Goal: Transaction & Acquisition: Purchase product/service

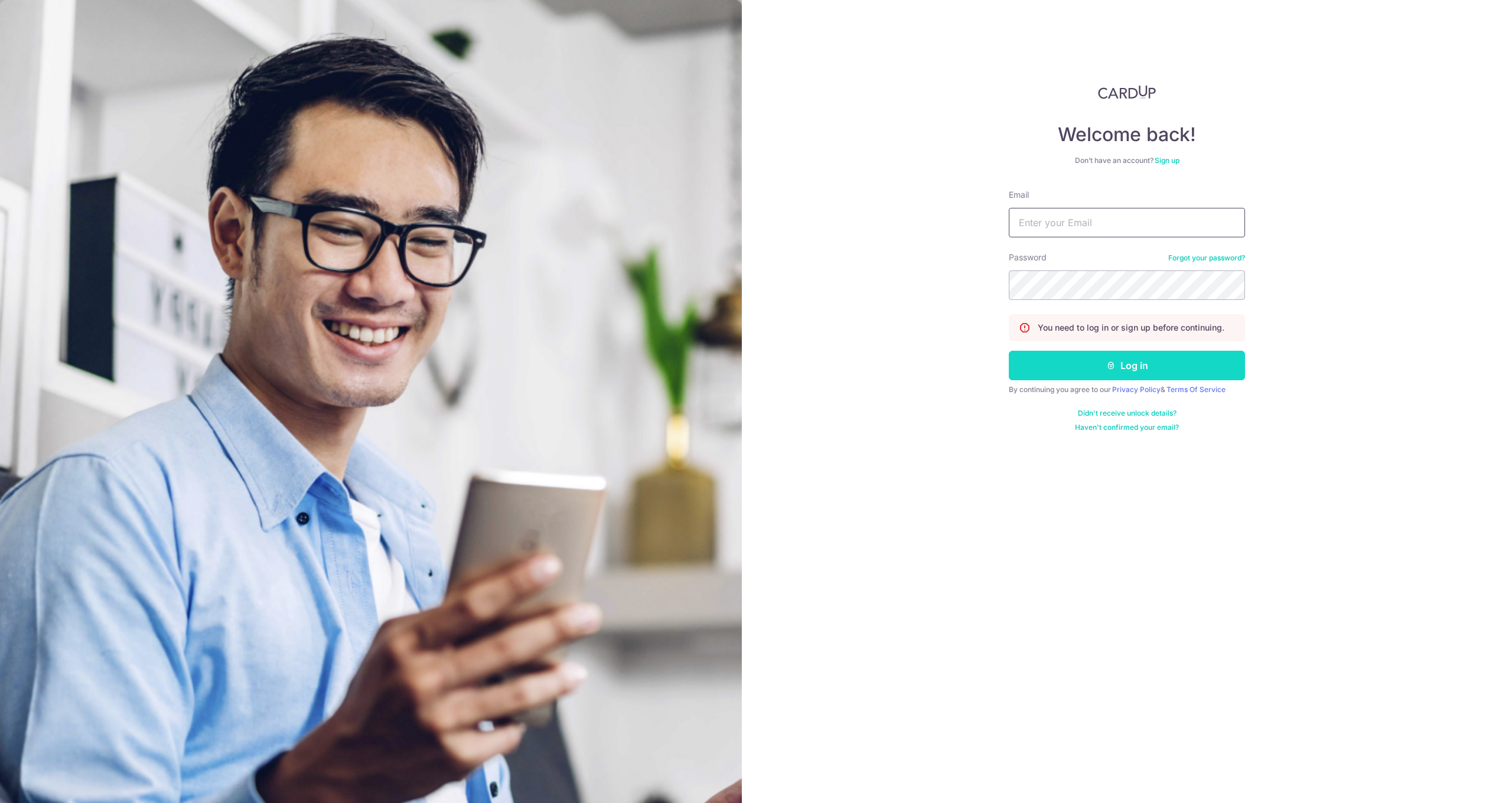
type input "[EMAIL_ADDRESS][DOMAIN_NAME]"
click at [1127, 365] on button "Log in" at bounding box center [1127, 365] width 236 height 29
click at [1124, 375] on button "Log in" at bounding box center [1127, 365] width 236 height 29
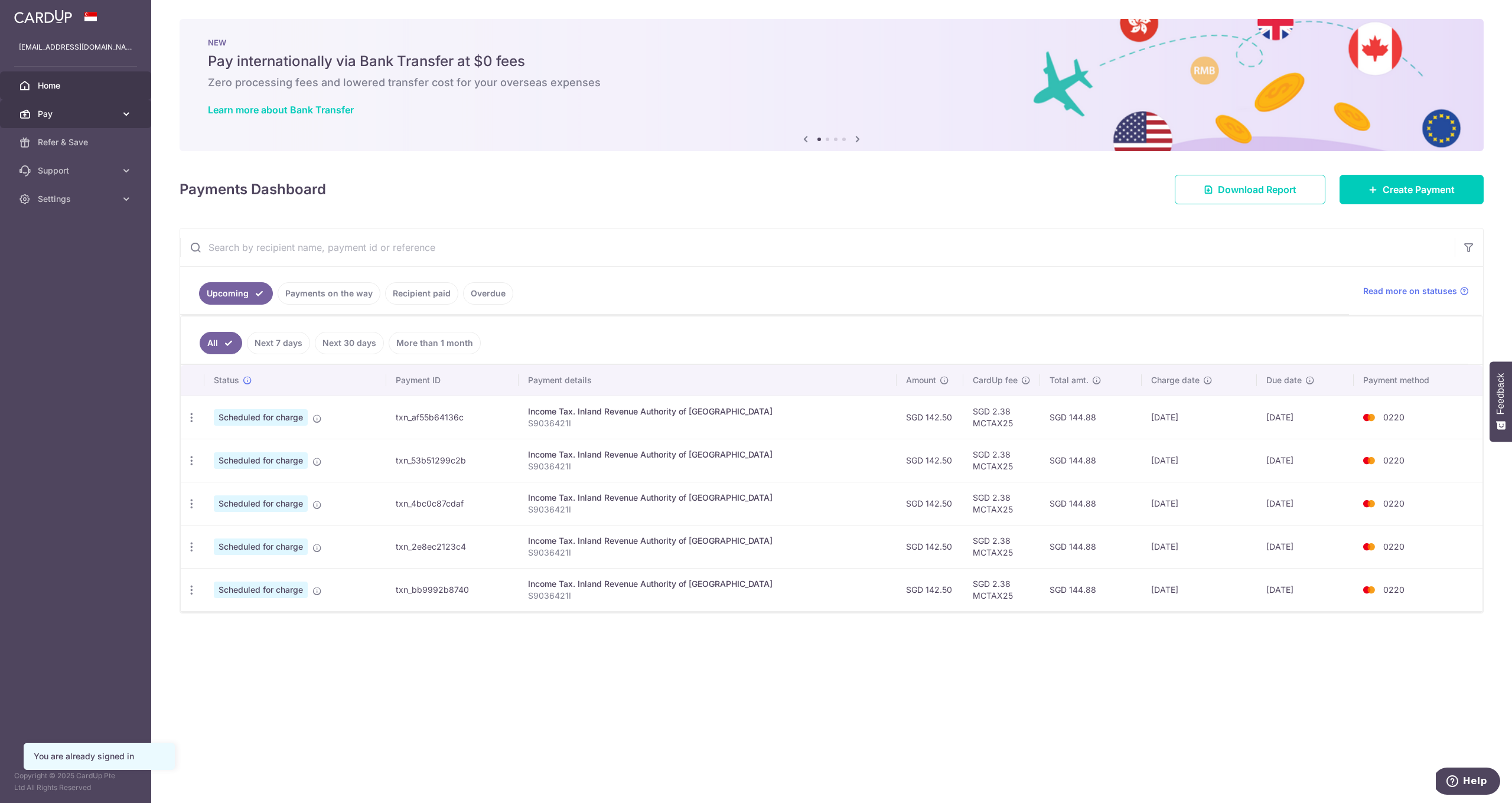
click at [110, 112] on span "Pay" at bounding box center [77, 113] width 78 height 12
click at [1431, 187] on span "Create Payment" at bounding box center [1419, 189] width 72 height 14
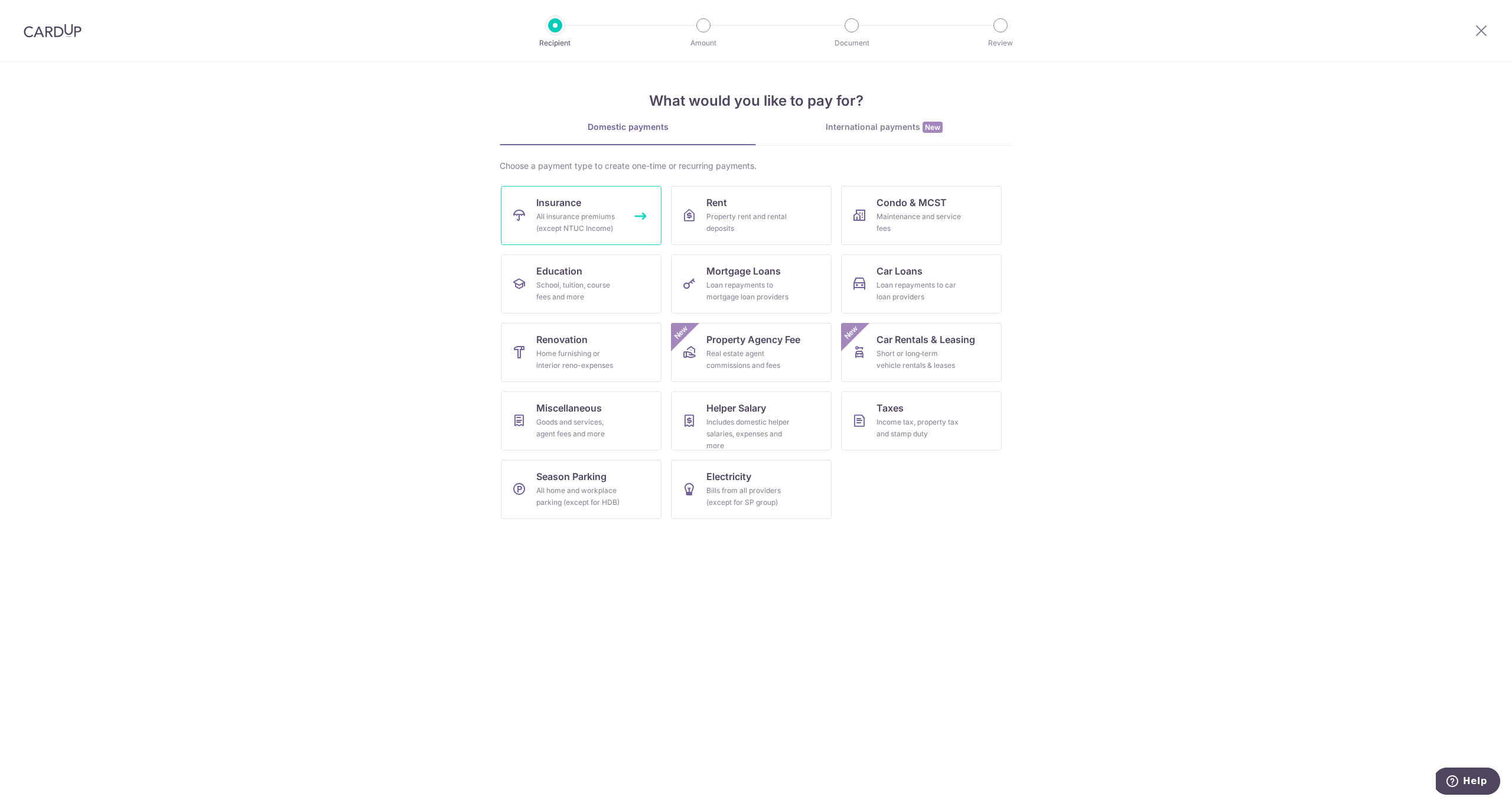
click at [577, 230] on div "All insurance premiums (except NTUC Income)" at bounding box center [579, 222] width 85 height 24
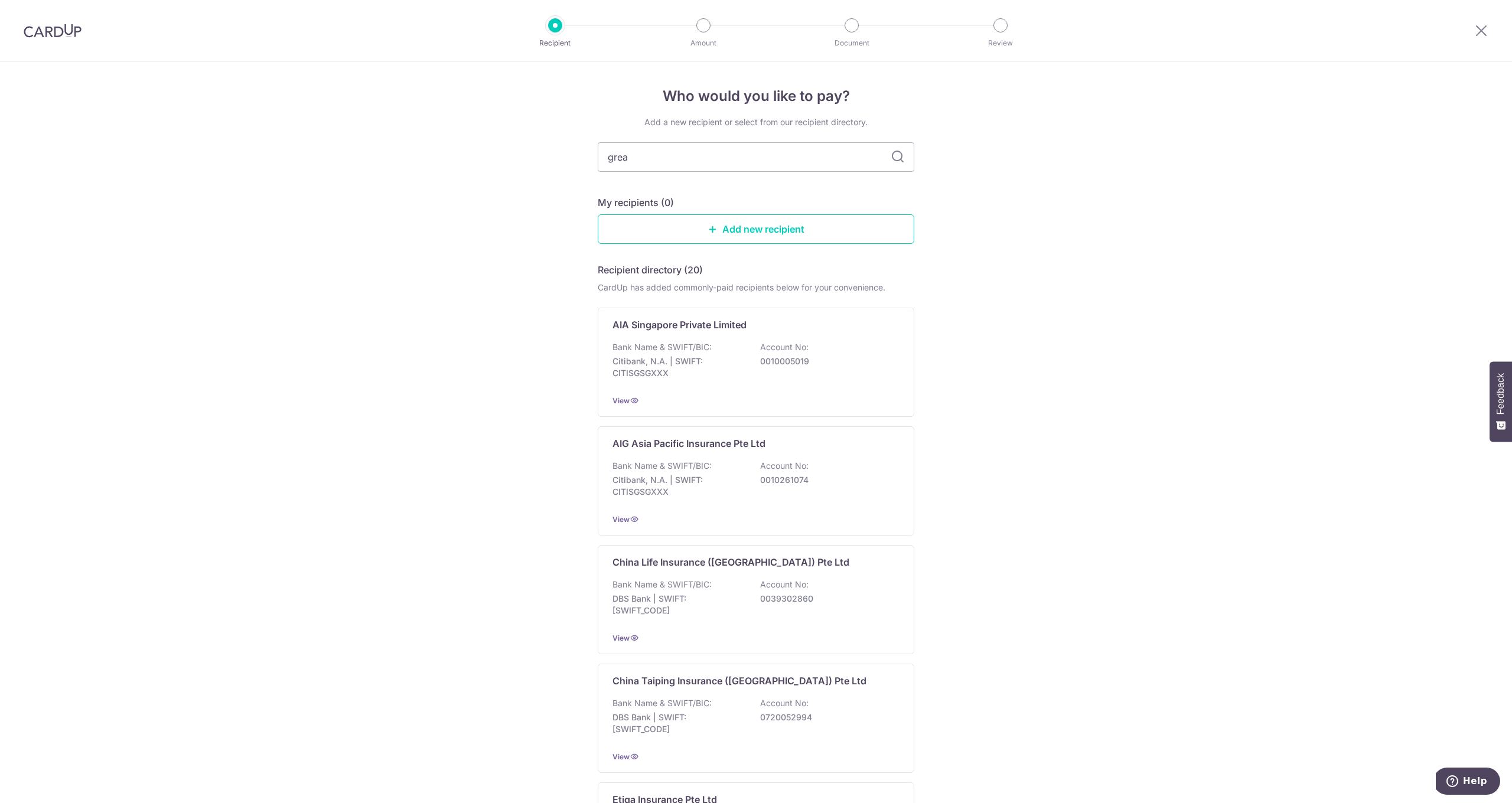
type input "great"
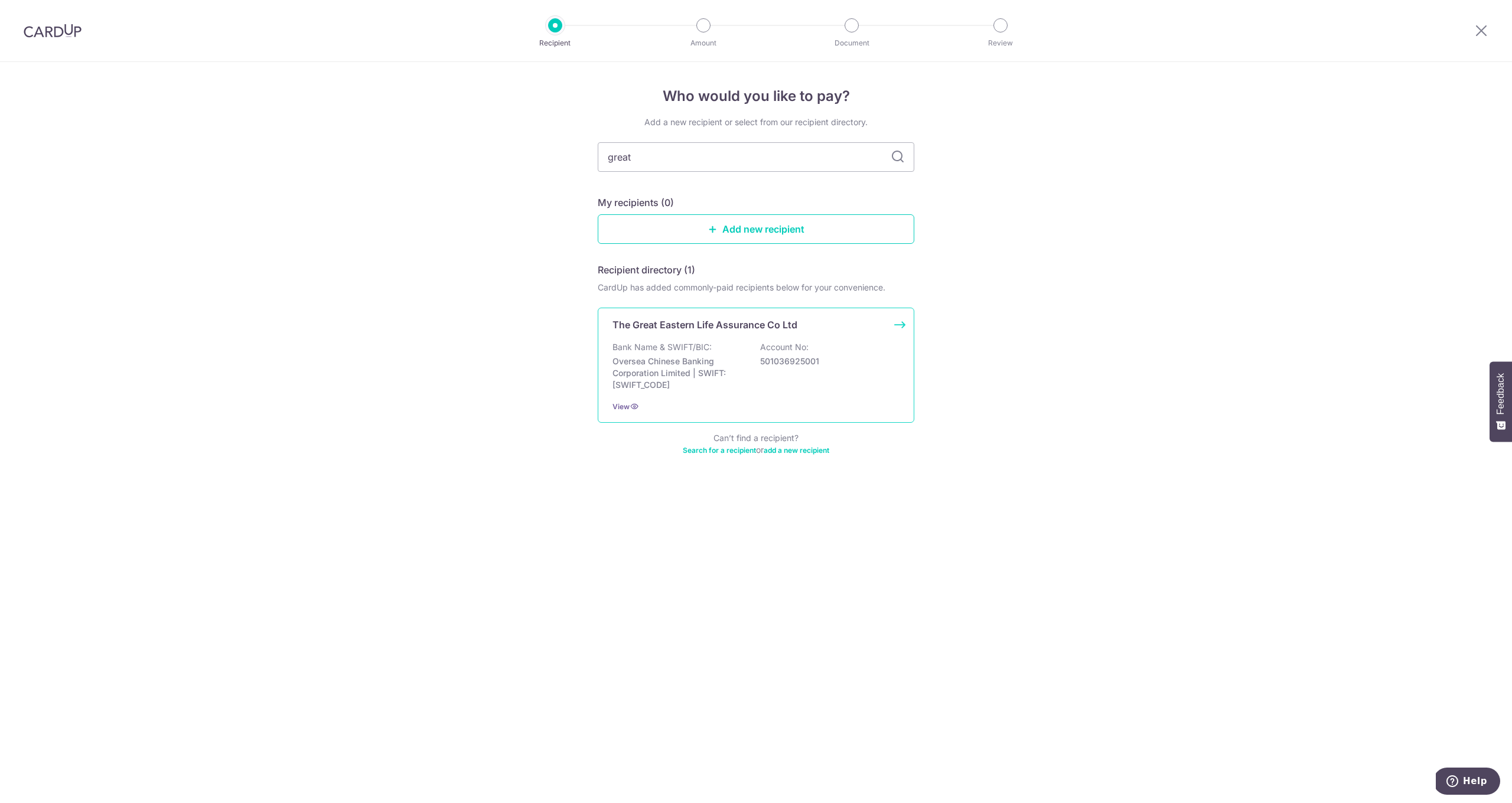
click at [751, 323] on p "The Great Eastern Life Assurance Co Ltd" at bounding box center [704, 325] width 185 height 14
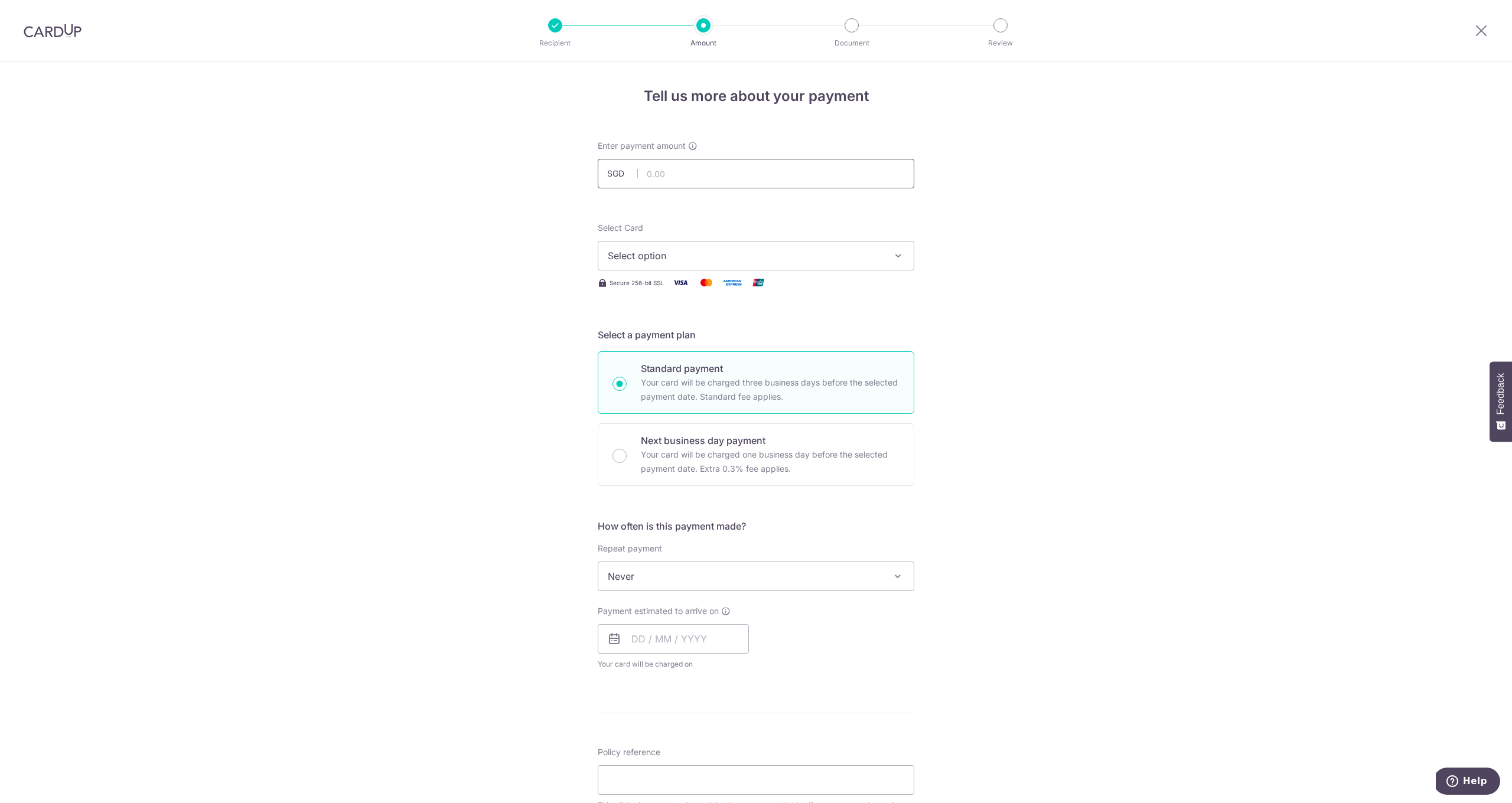
click at [735, 181] on input "text" at bounding box center [756, 173] width 317 height 29
type input "4,942.55"
click at [759, 255] on span "Select option" at bounding box center [745, 255] width 275 height 14
click at [712, 332] on link "**** 0220" at bounding box center [756, 340] width 316 height 28
click at [664, 572] on span "Never" at bounding box center [756, 576] width 316 height 28
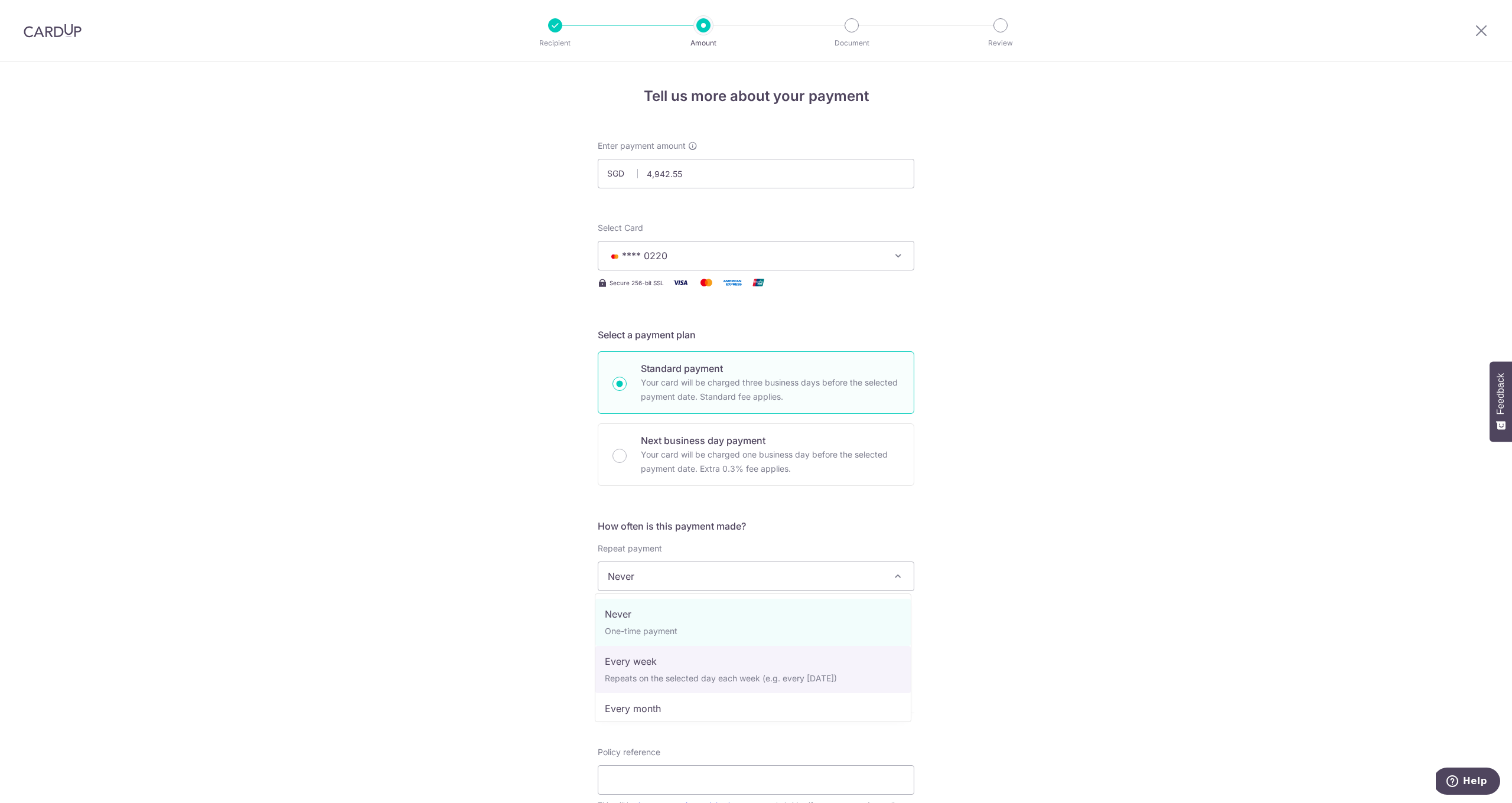
scroll to position [165, 0]
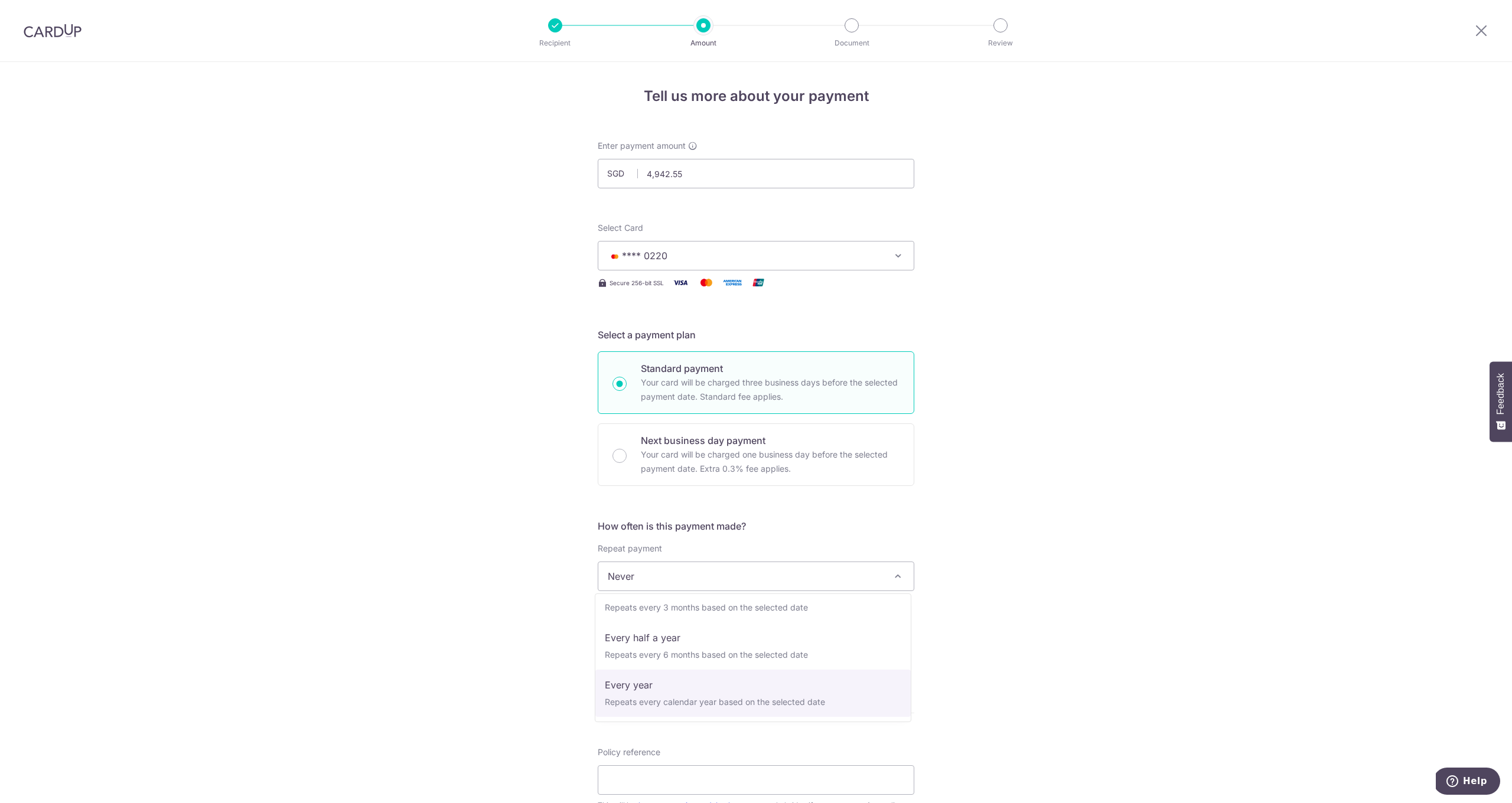
select select "6"
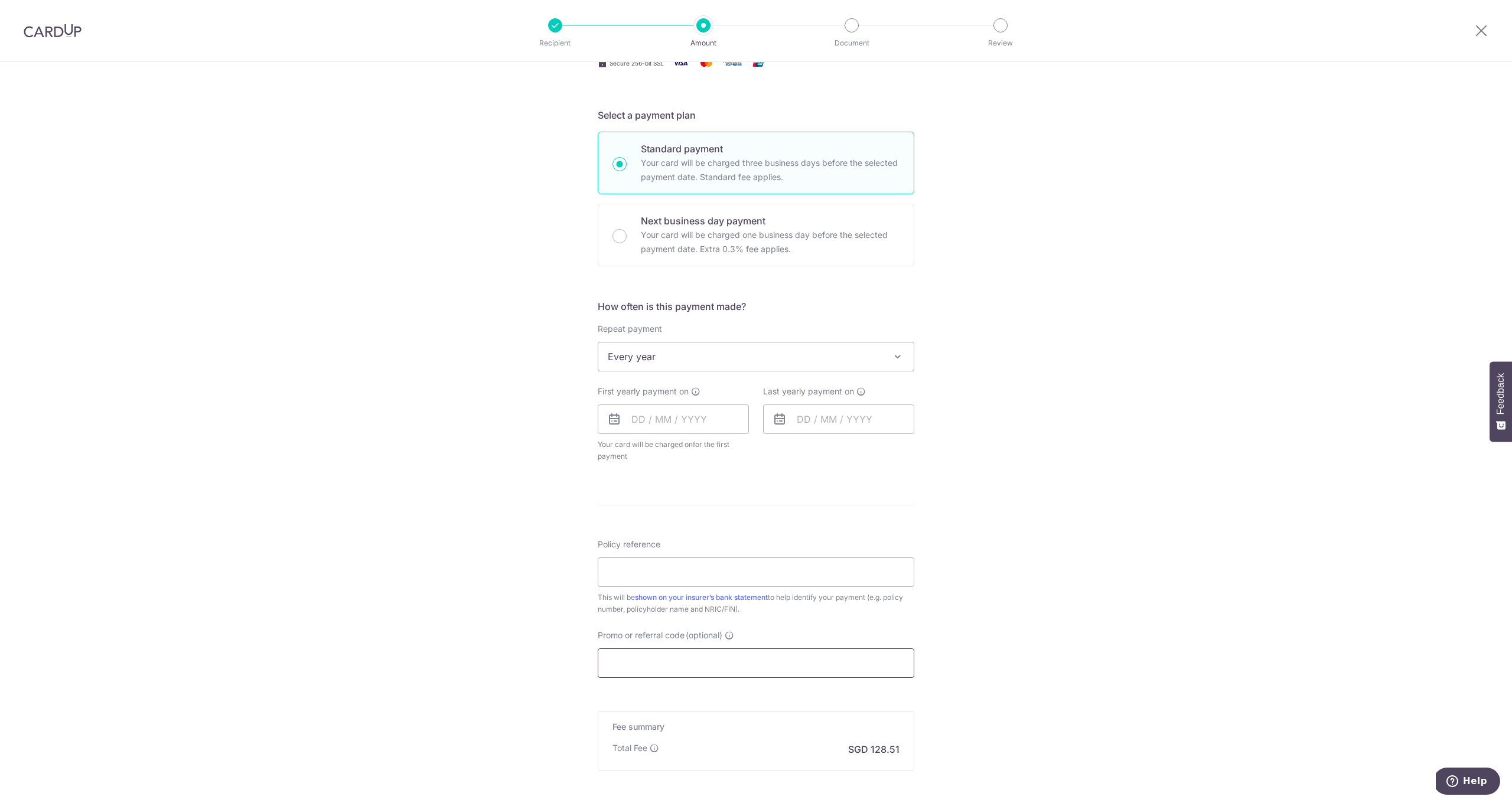
click at [648, 655] on input "Promo or referral code (optional)" at bounding box center [756, 663] width 317 height 29
paste input "MILELION"
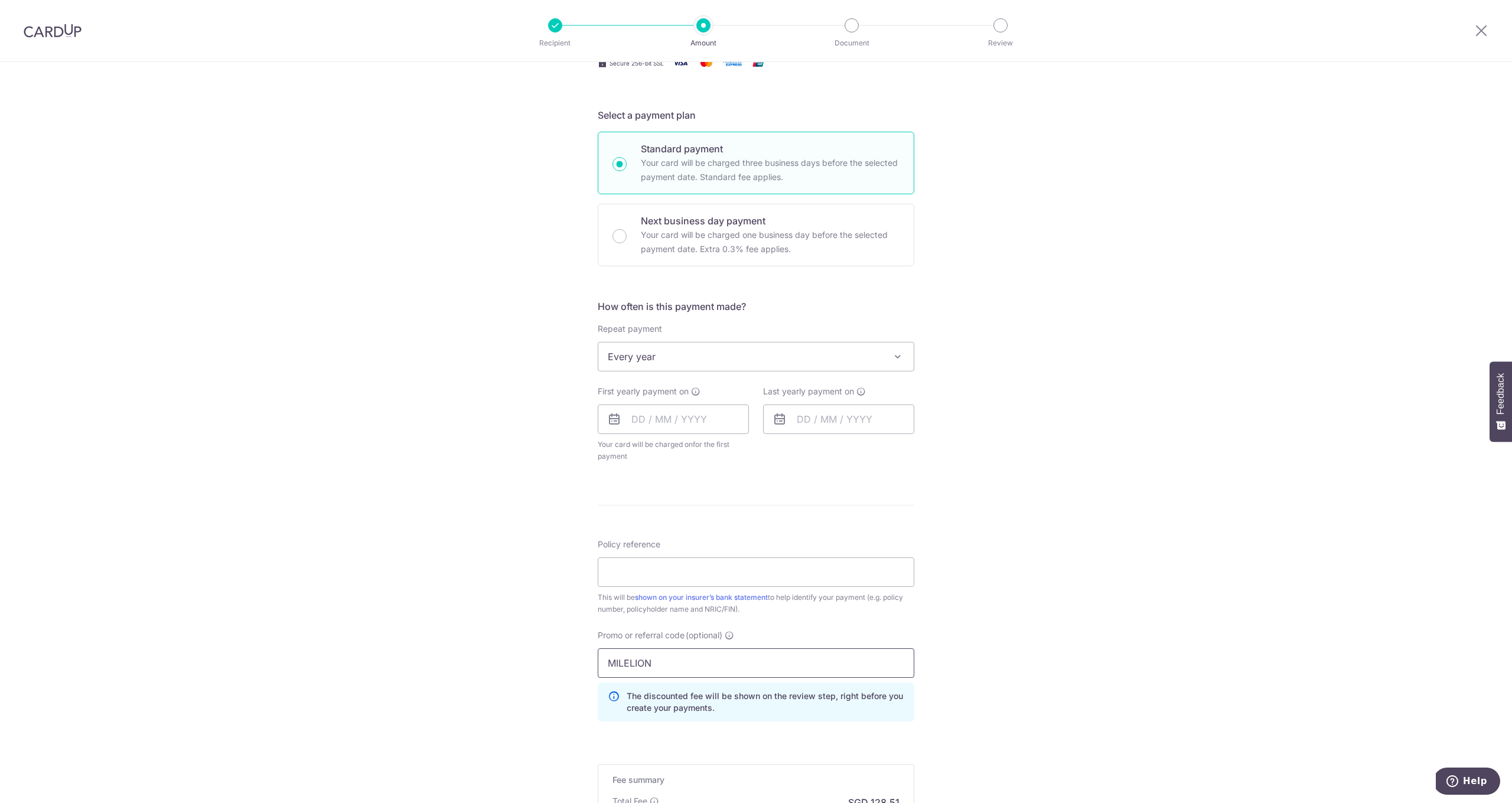
type input "MILELION"
click at [709, 368] on span "Every year" at bounding box center [756, 356] width 316 height 28
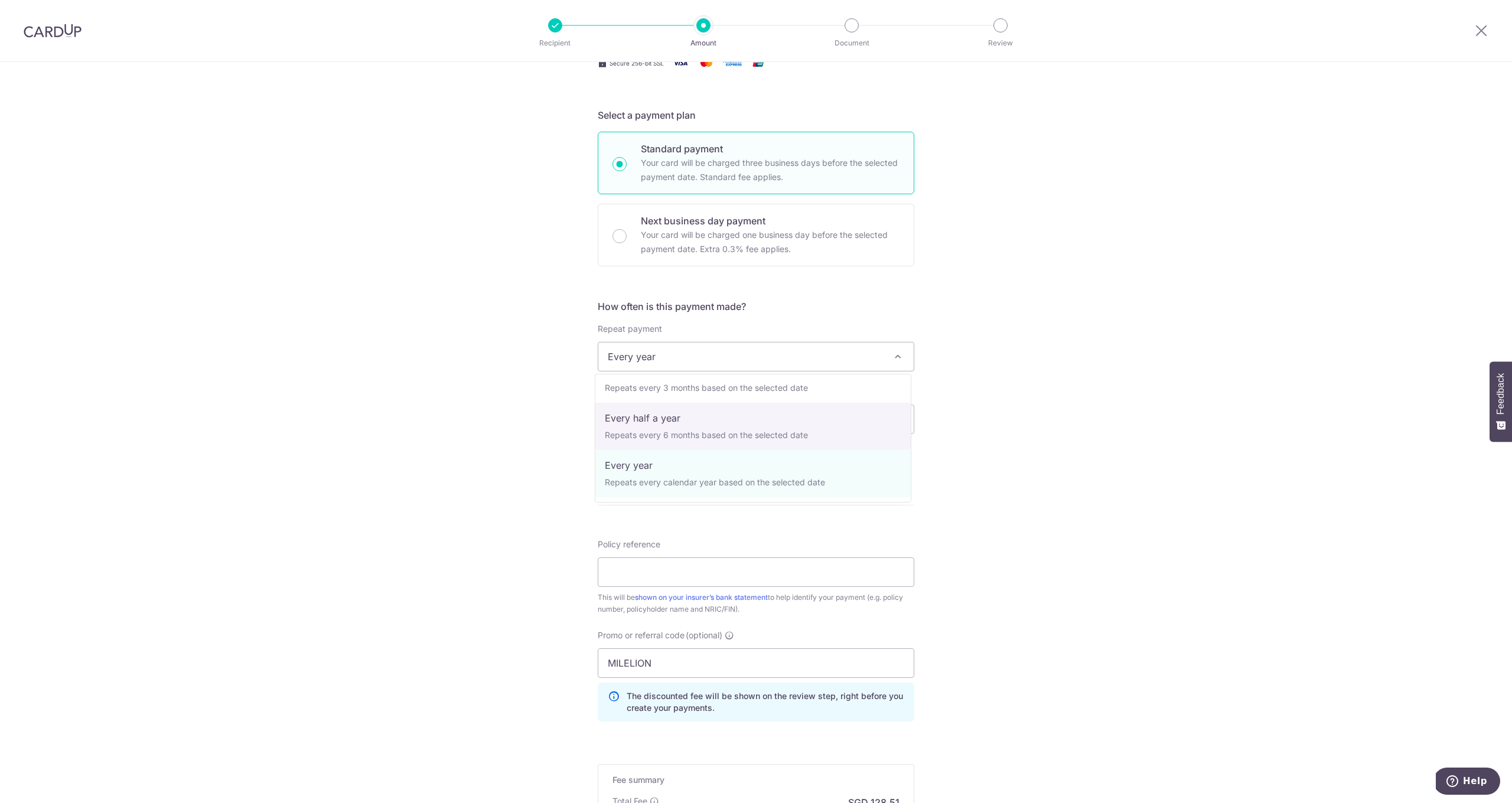
scroll to position [0, 0]
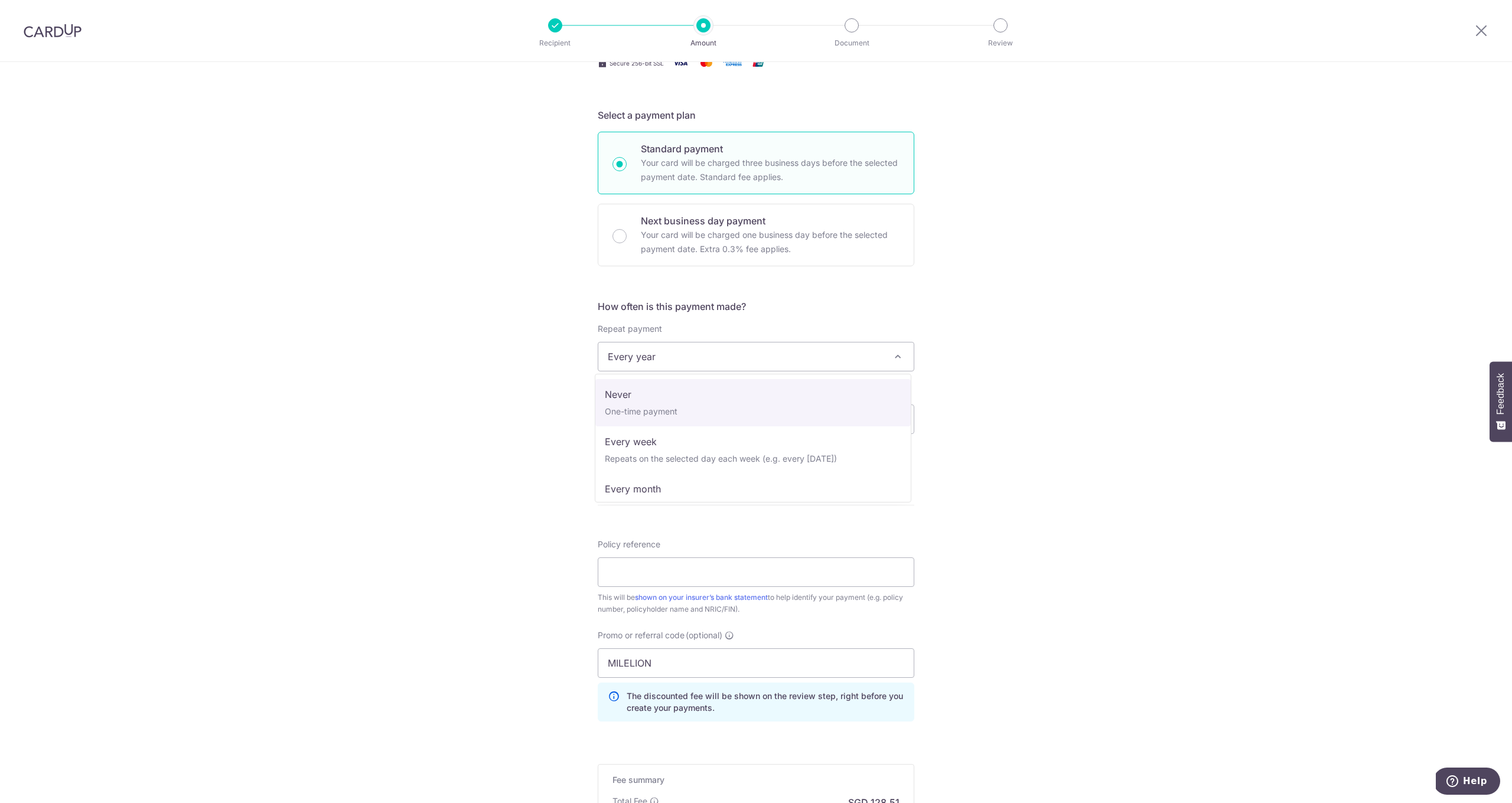
select select "1"
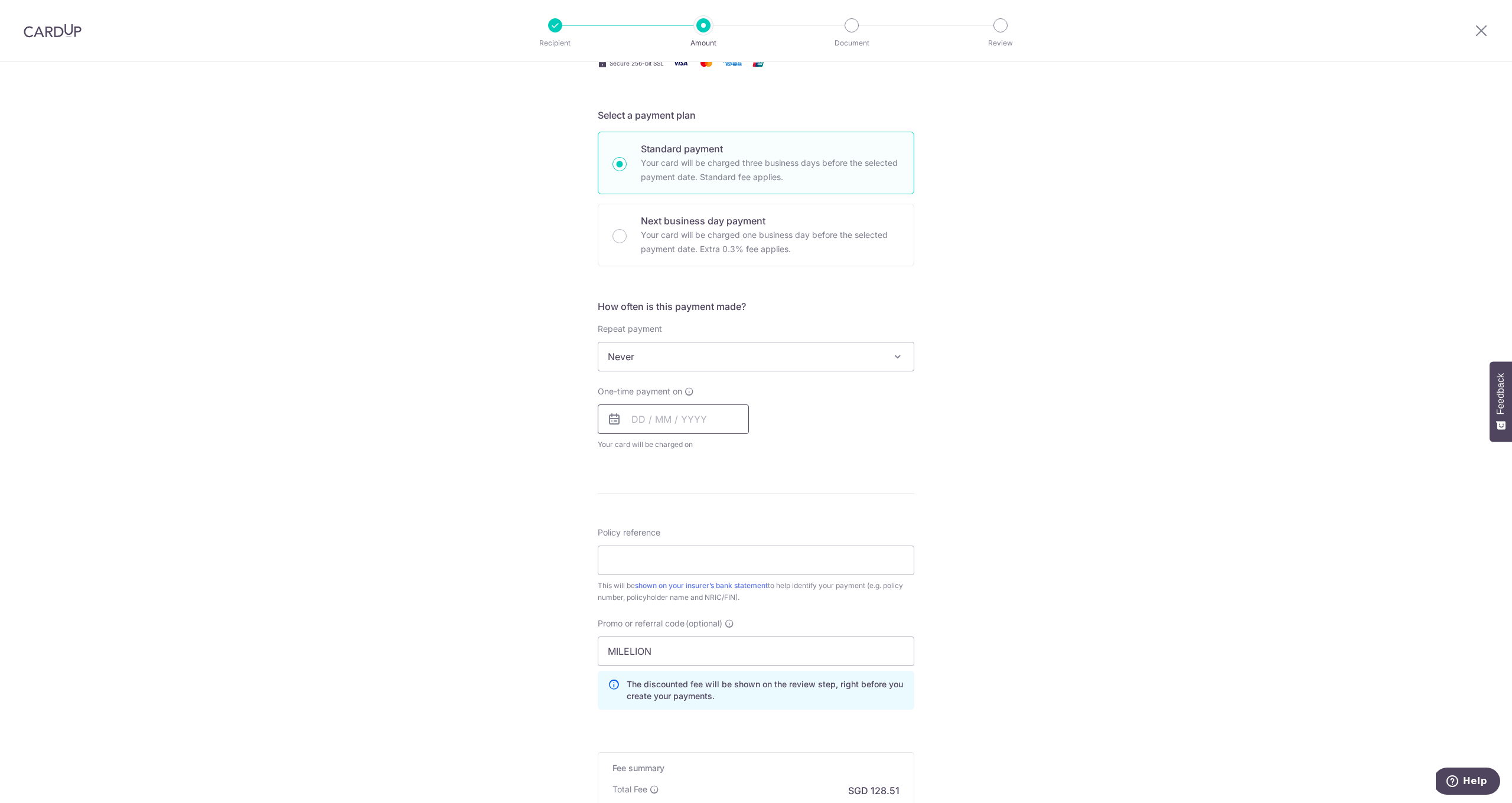
click at [662, 428] on input "text" at bounding box center [673, 419] width 151 height 29
click at [742, 500] on link "5" at bounding box center [740, 503] width 19 height 19
type input "[DATE]"
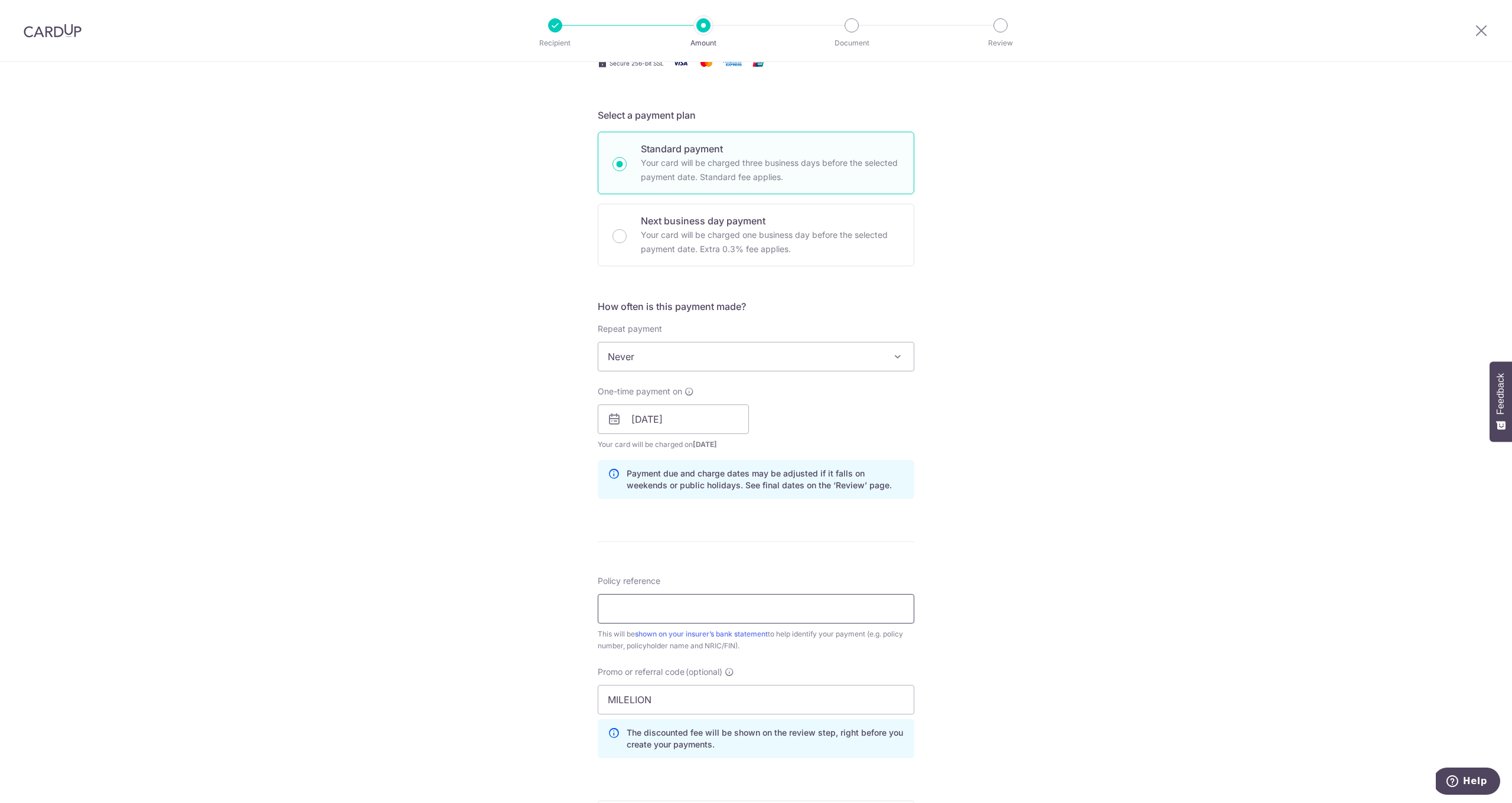
click at [648, 606] on input "Policy reference" at bounding box center [756, 608] width 317 height 29
type input "0241427820"
click at [978, 621] on div "Tell us more about your payment Enter payment amount SGD 4,942.55 4942.55 Selec…" at bounding box center [756, 427] width 1512 height 1170
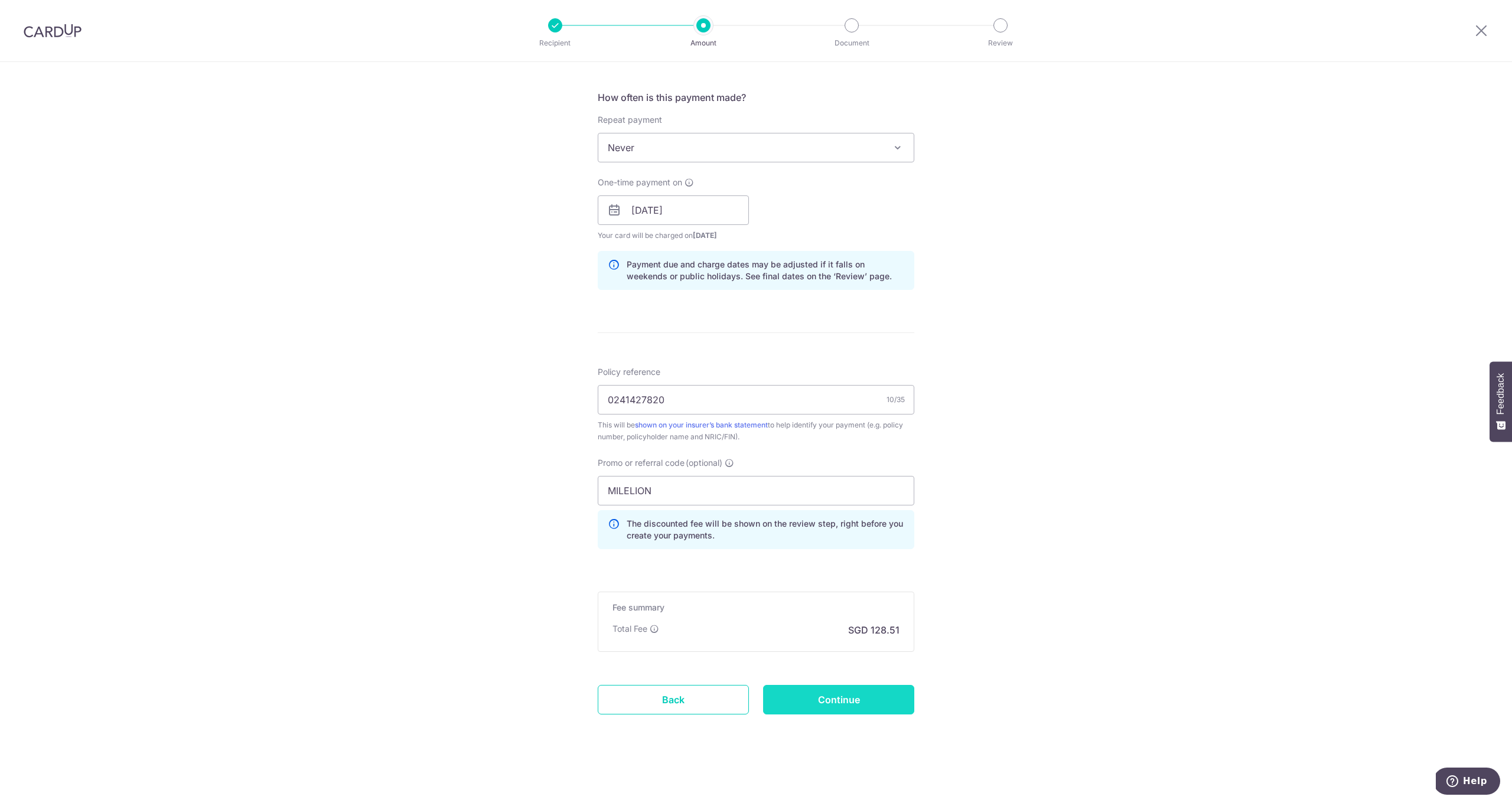
click at [900, 688] on input "Continue" at bounding box center [839, 699] width 151 height 29
type input "Create Schedule"
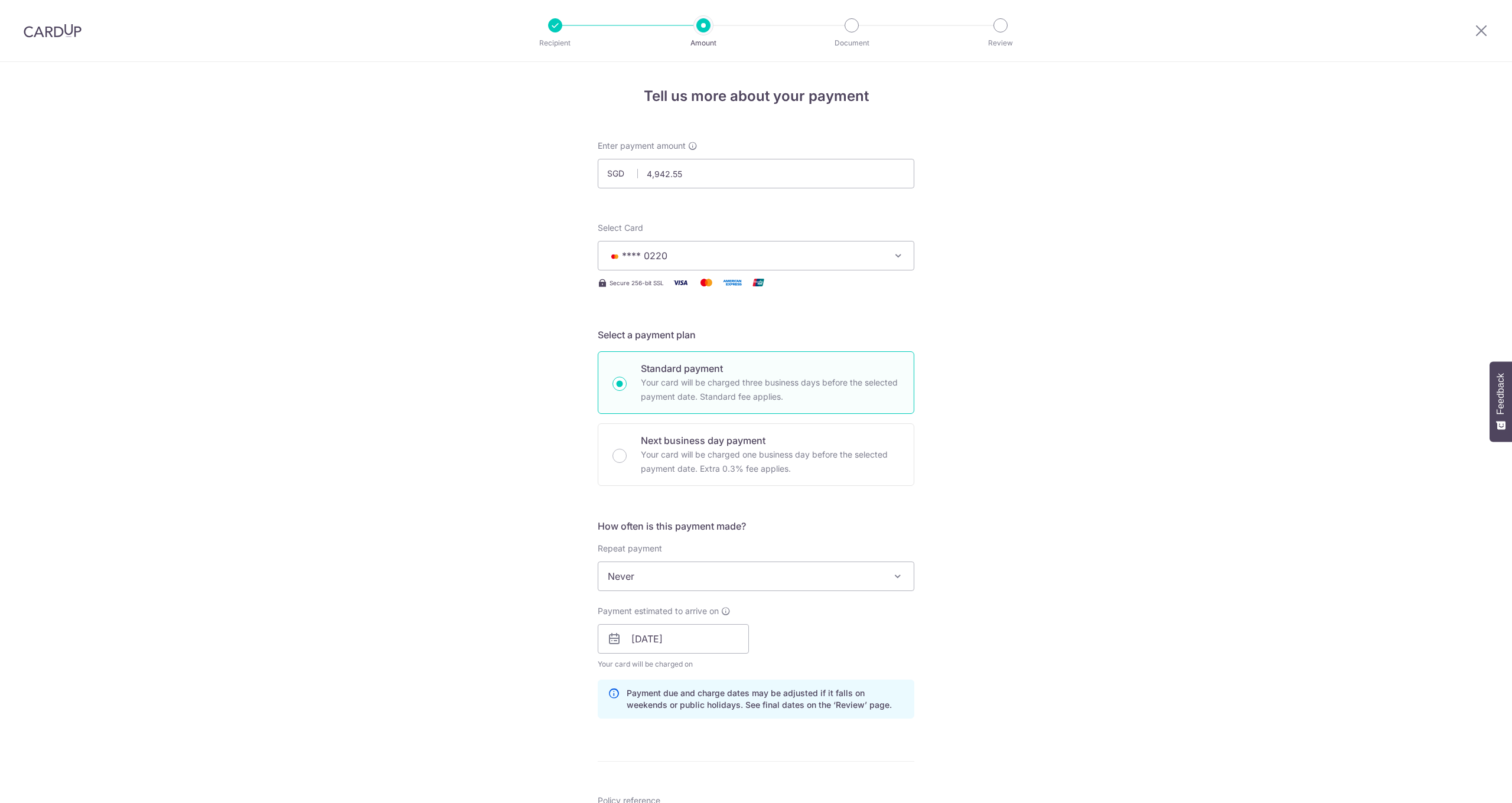
scroll to position [445, 0]
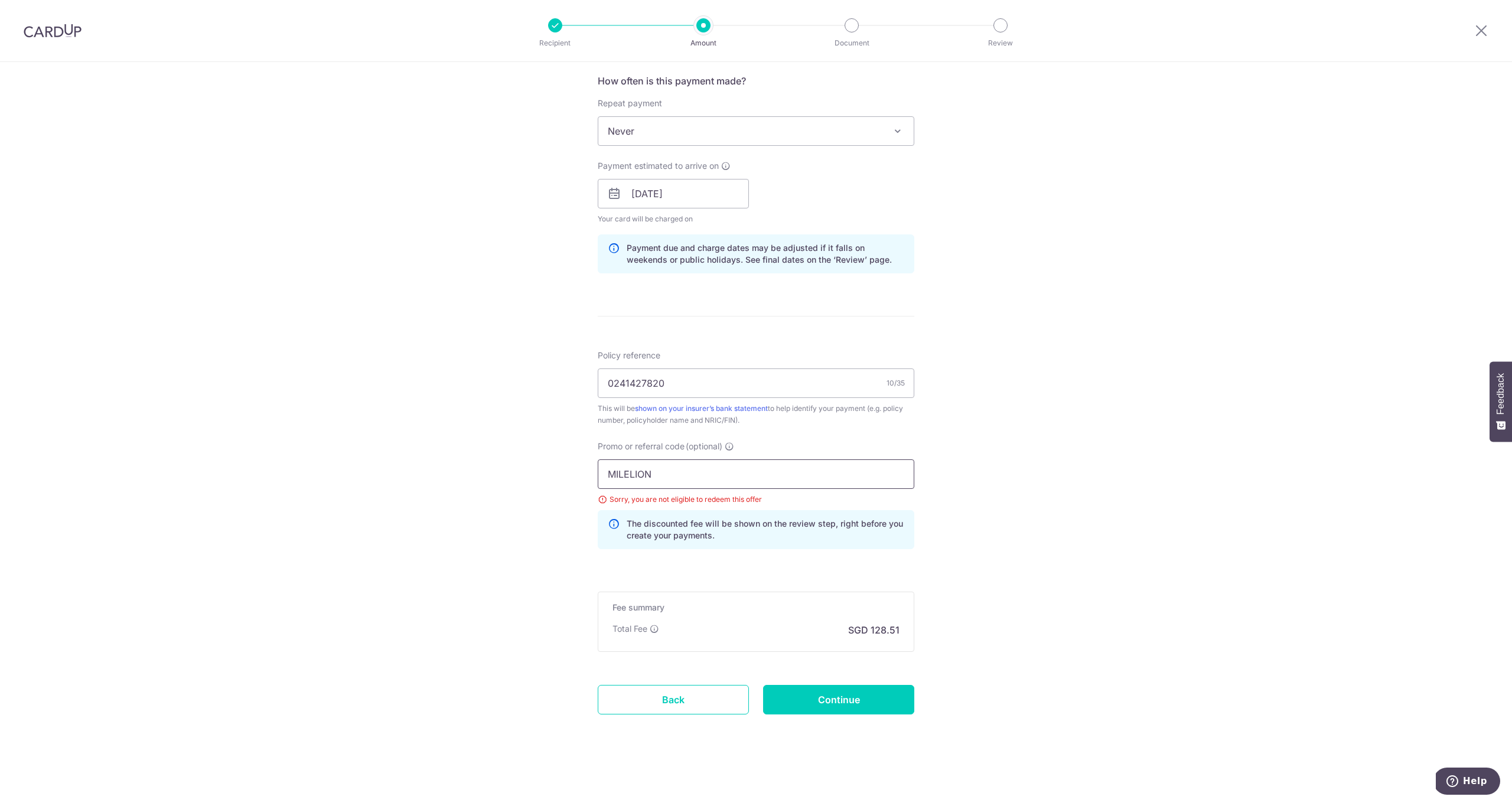
click at [624, 481] on input "MILELION" at bounding box center [756, 474] width 317 height 29
click at [625, 481] on input "MILELION" at bounding box center [756, 474] width 317 height 29
paste input "OFF225"
type input "OFF225"
click at [825, 704] on input "Continue" at bounding box center [839, 699] width 151 height 29
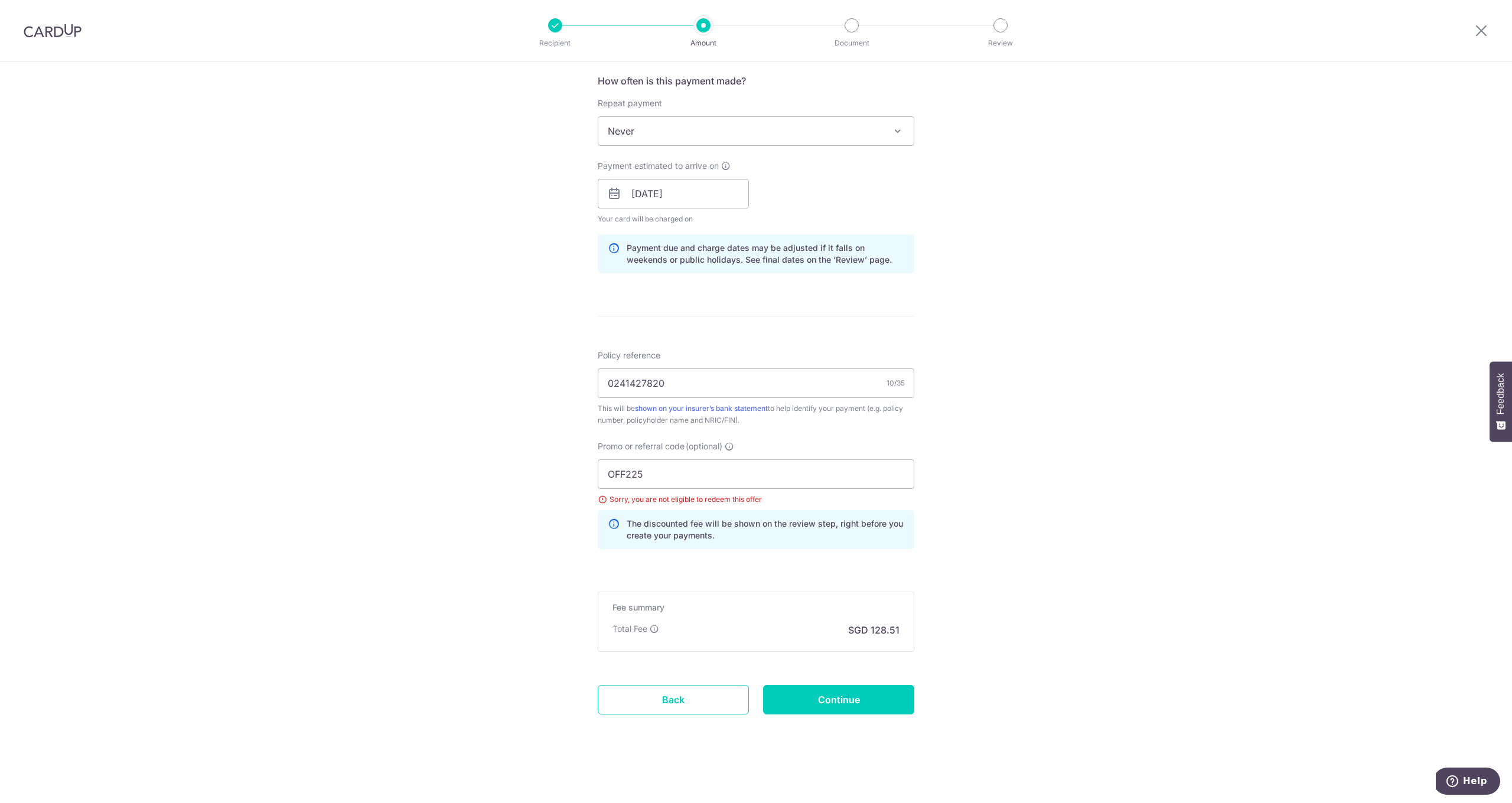
type input "Update Schedule"
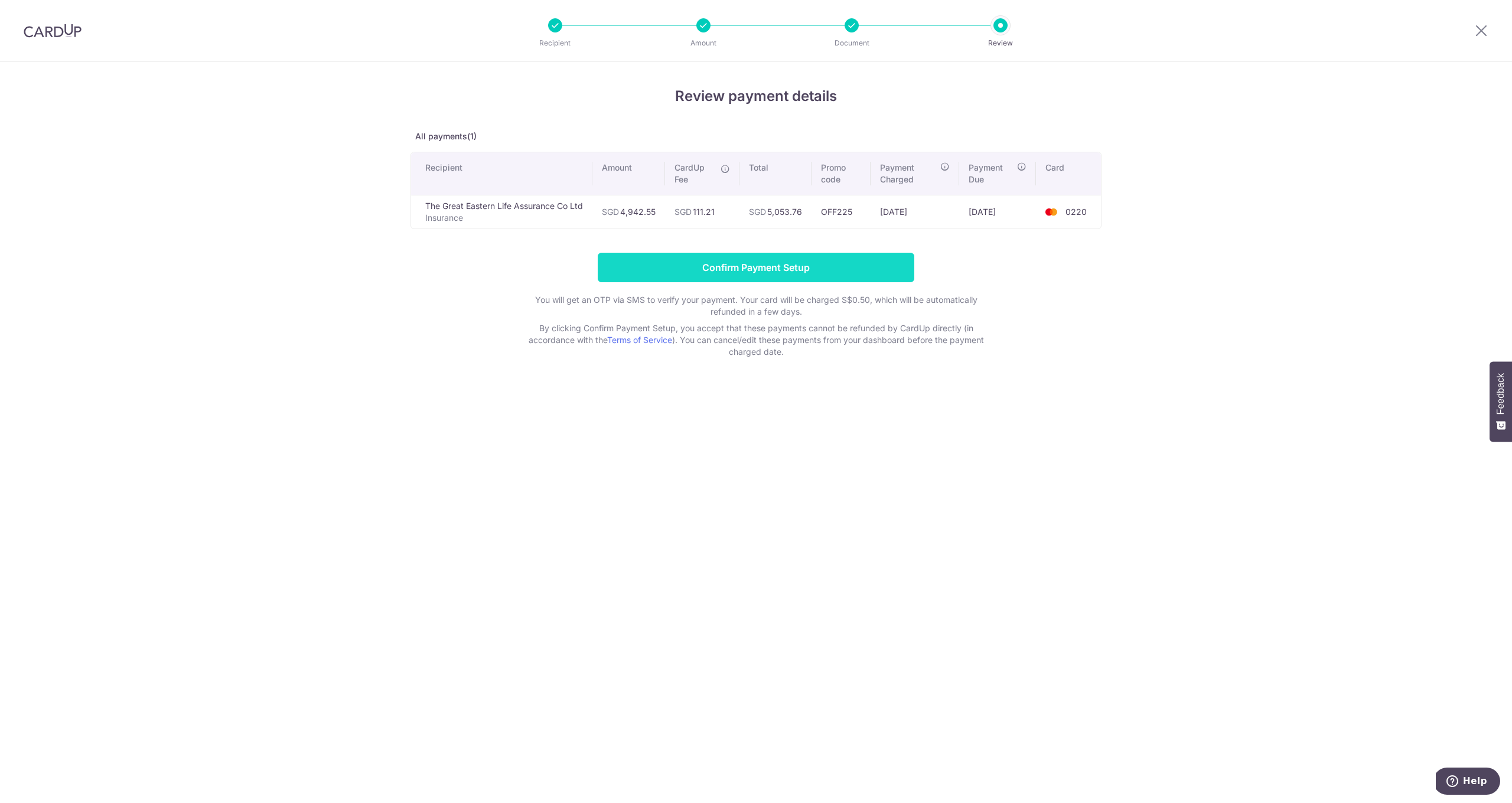
click at [715, 269] on input "Confirm Payment Setup" at bounding box center [756, 267] width 317 height 29
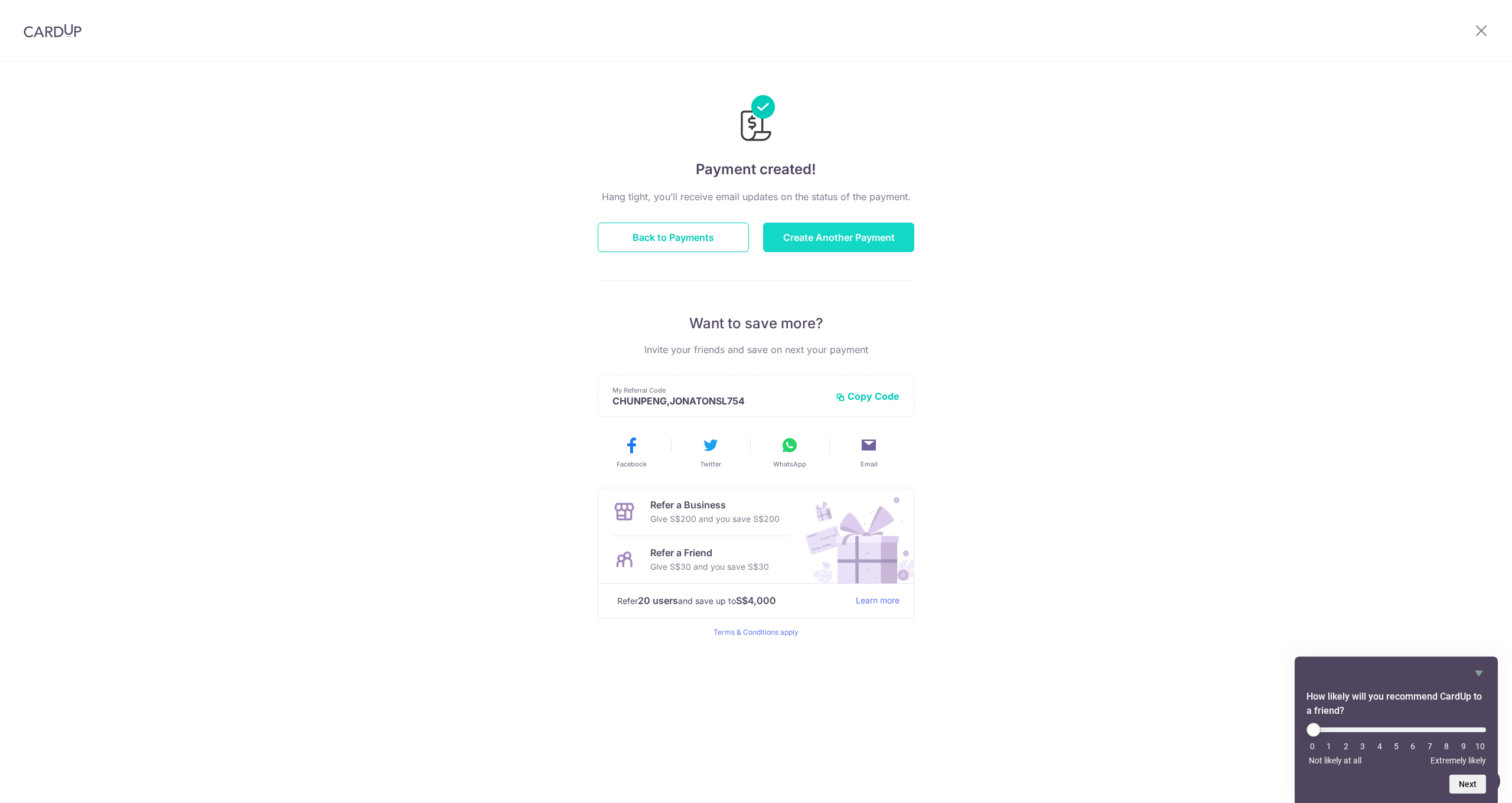
click at [826, 242] on button "Create Another Payment" at bounding box center [839, 237] width 151 height 29
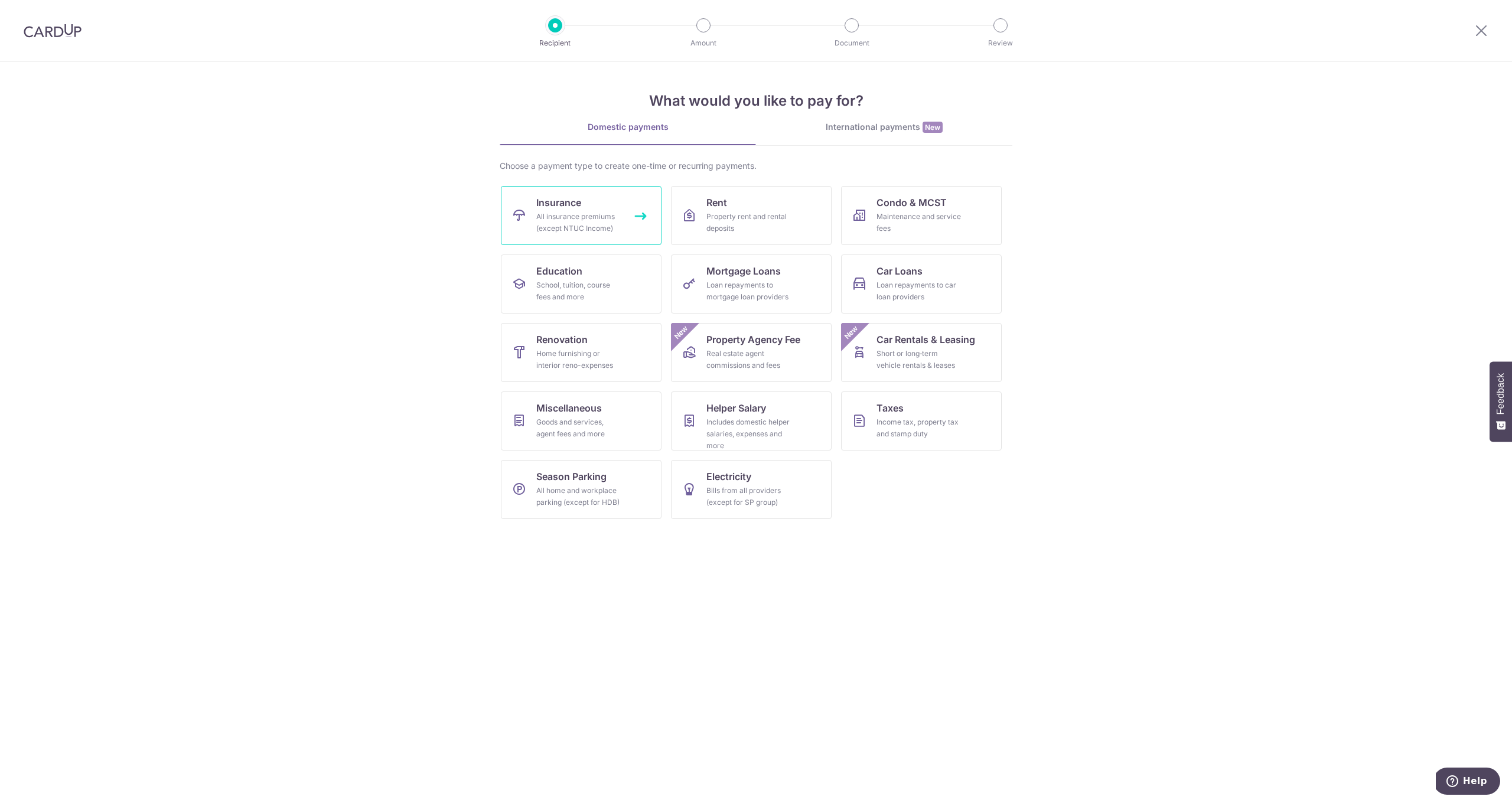
click at [617, 221] on div "All insurance premiums (except NTUC Income)" at bounding box center [579, 222] width 85 height 24
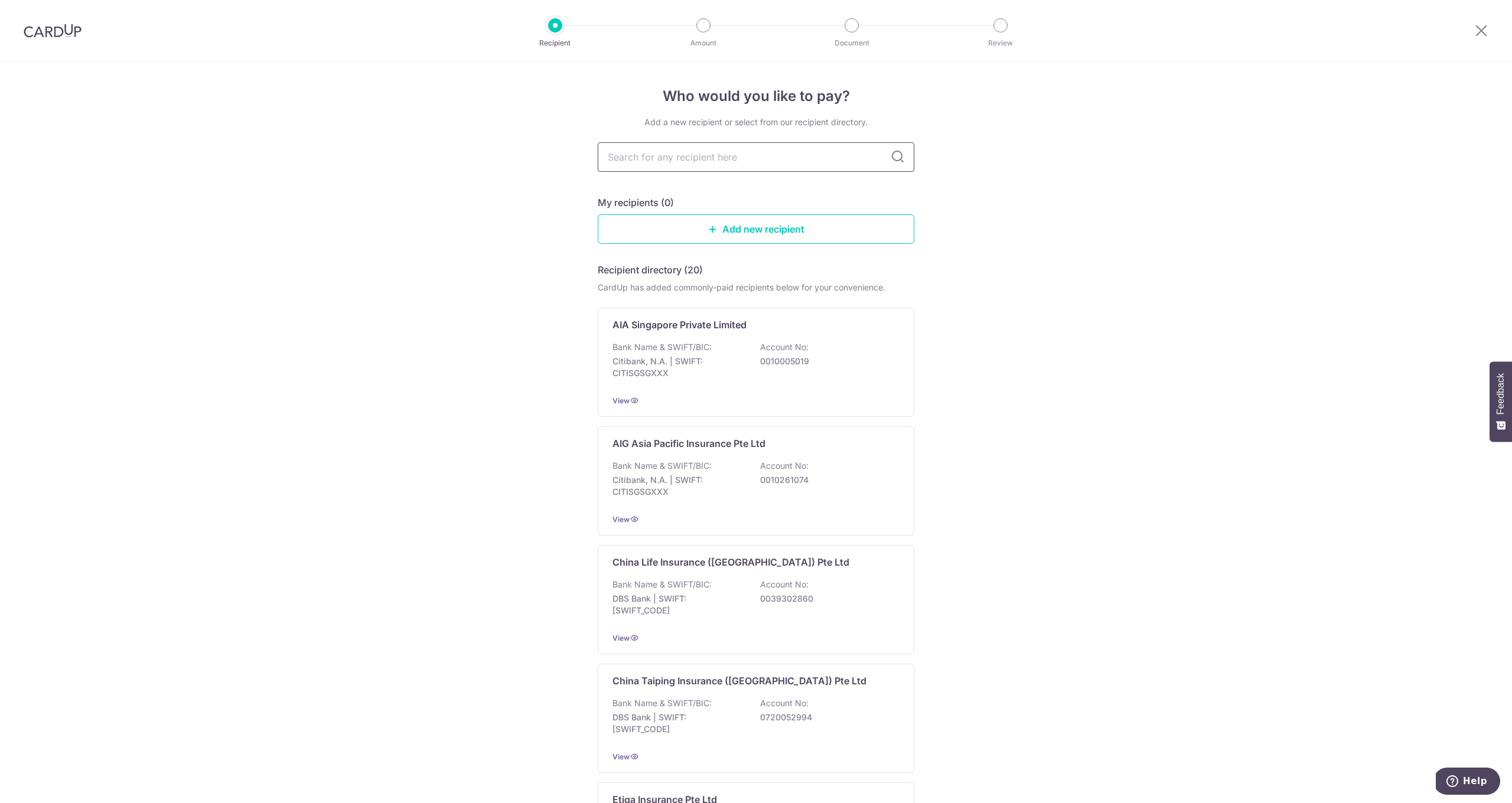
click at [737, 168] on input "text" at bounding box center [756, 157] width 317 height 29
type input "great"
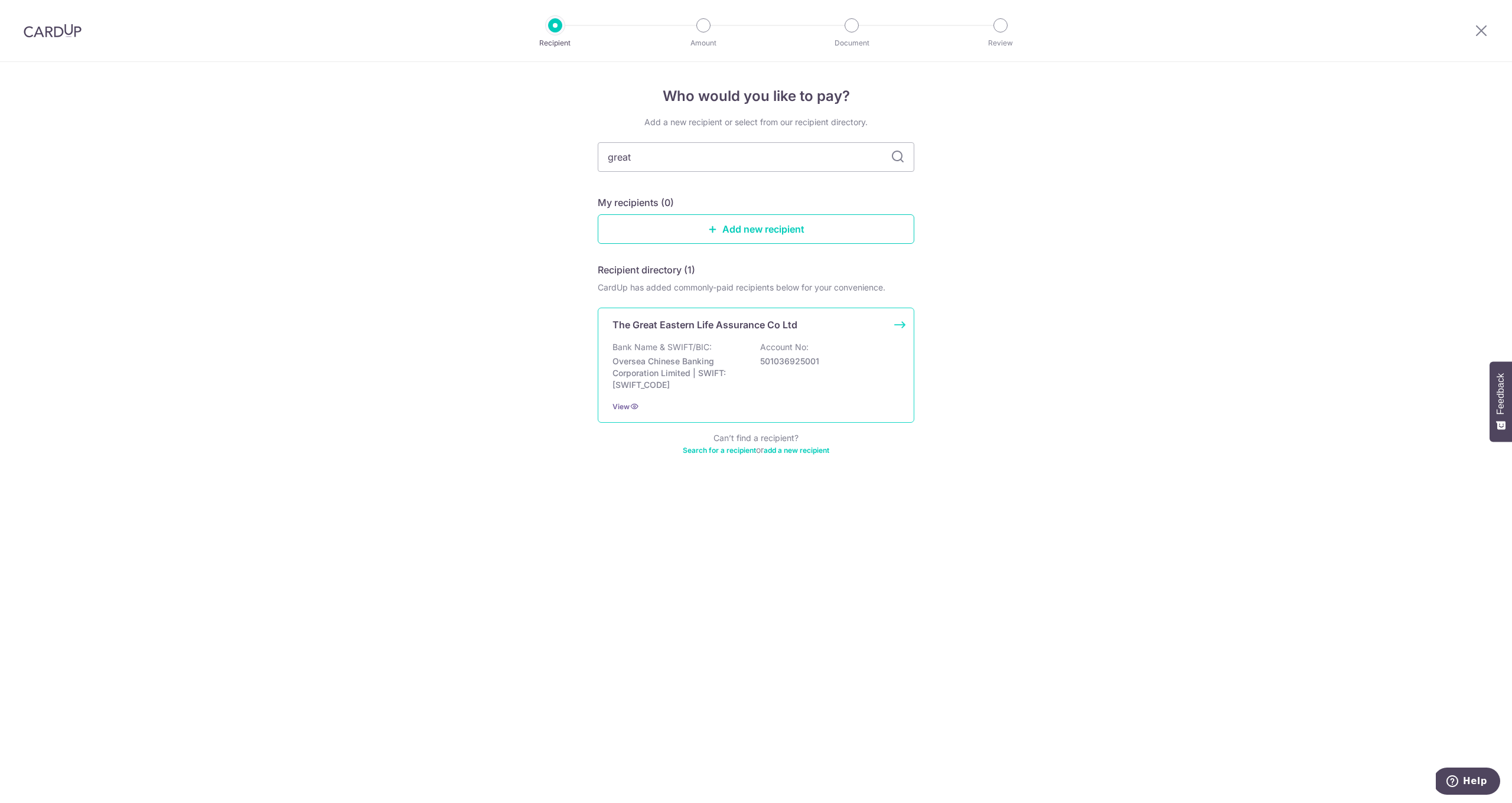
click at [694, 344] on p "Bank Name & SWIFT/BIC:" at bounding box center [662, 347] width 99 height 12
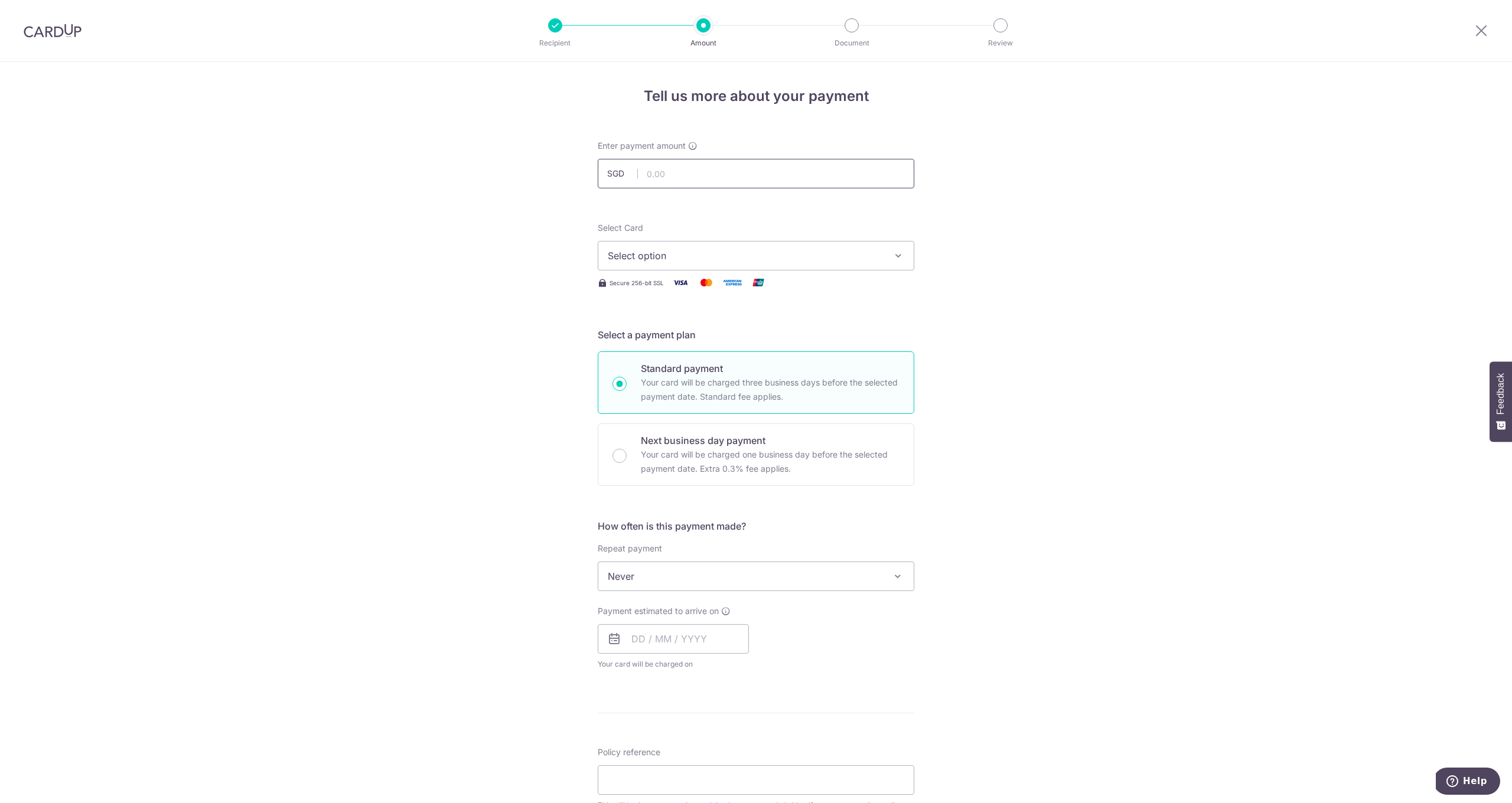
click at [710, 170] on input "text" at bounding box center [756, 173] width 317 height 29
type input "325.99"
click at [686, 258] on span "Select option" at bounding box center [745, 255] width 275 height 14
click at [680, 333] on span "**** 0220" at bounding box center [756, 340] width 297 height 14
click at [656, 568] on span "Never" at bounding box center [756, 576] width 316 height 28
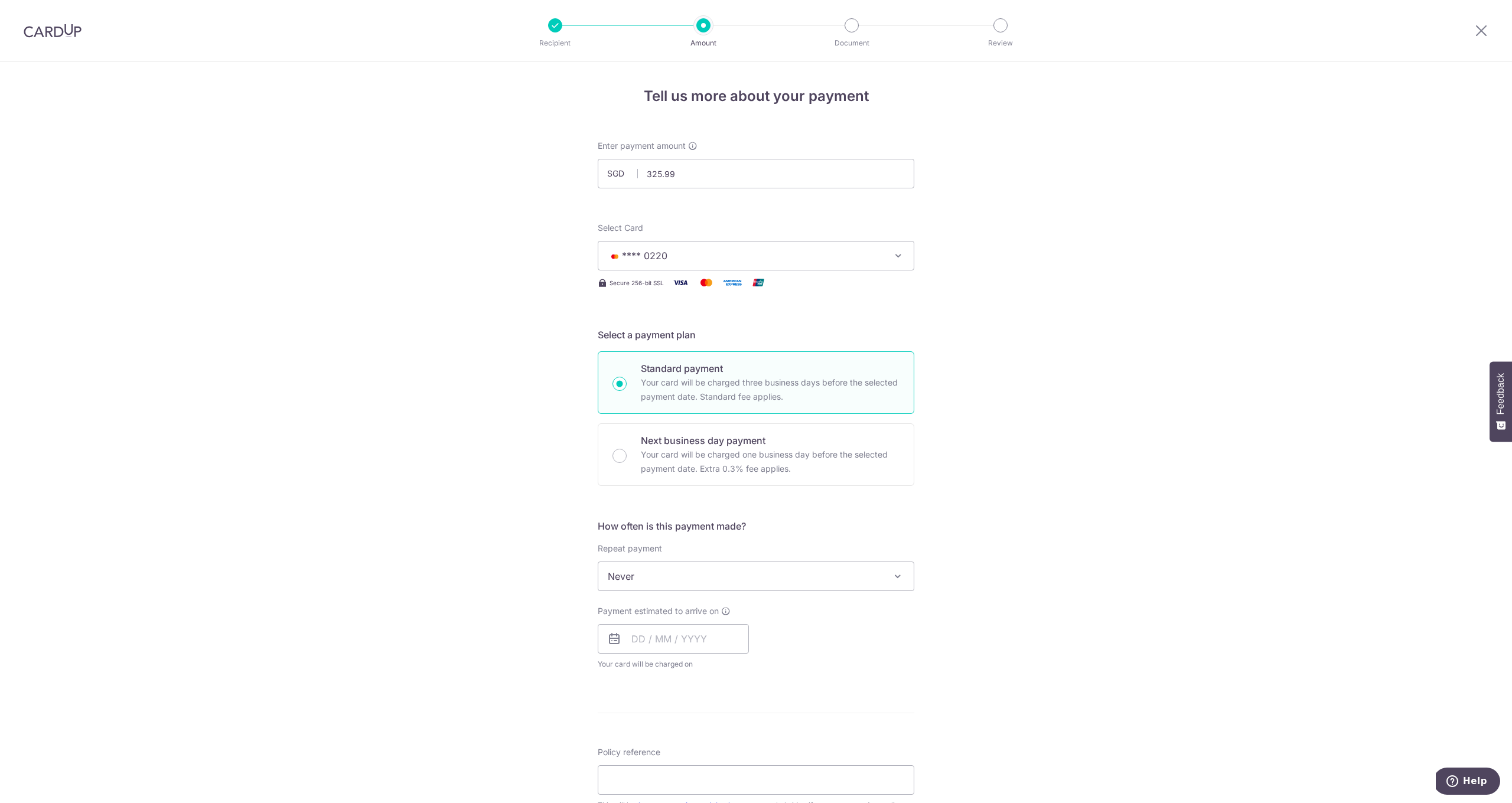
click at [1085, 530] on div "Tell us more about your payment Enter payment amount SGD 325.99 325.99 Select C…" at bounding box center [756, 596] width 1512 height 1068
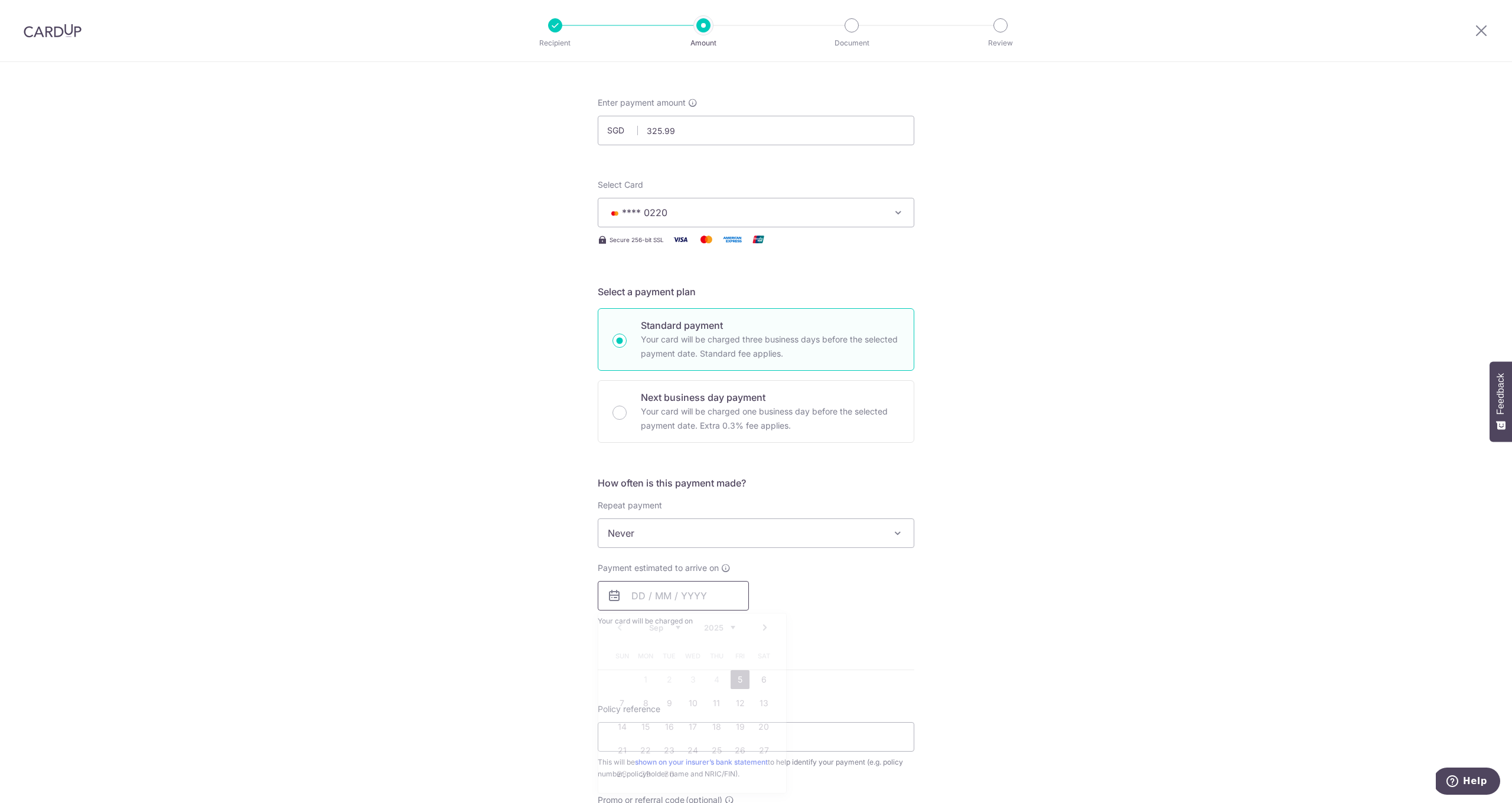
click at [647, 603] on input "text" at bounding box center [673, 596] width 151 height 29
click at [736, 679] on link "5" at bounding box center [740, 679] width 19 height 19
type input "[DATE]"
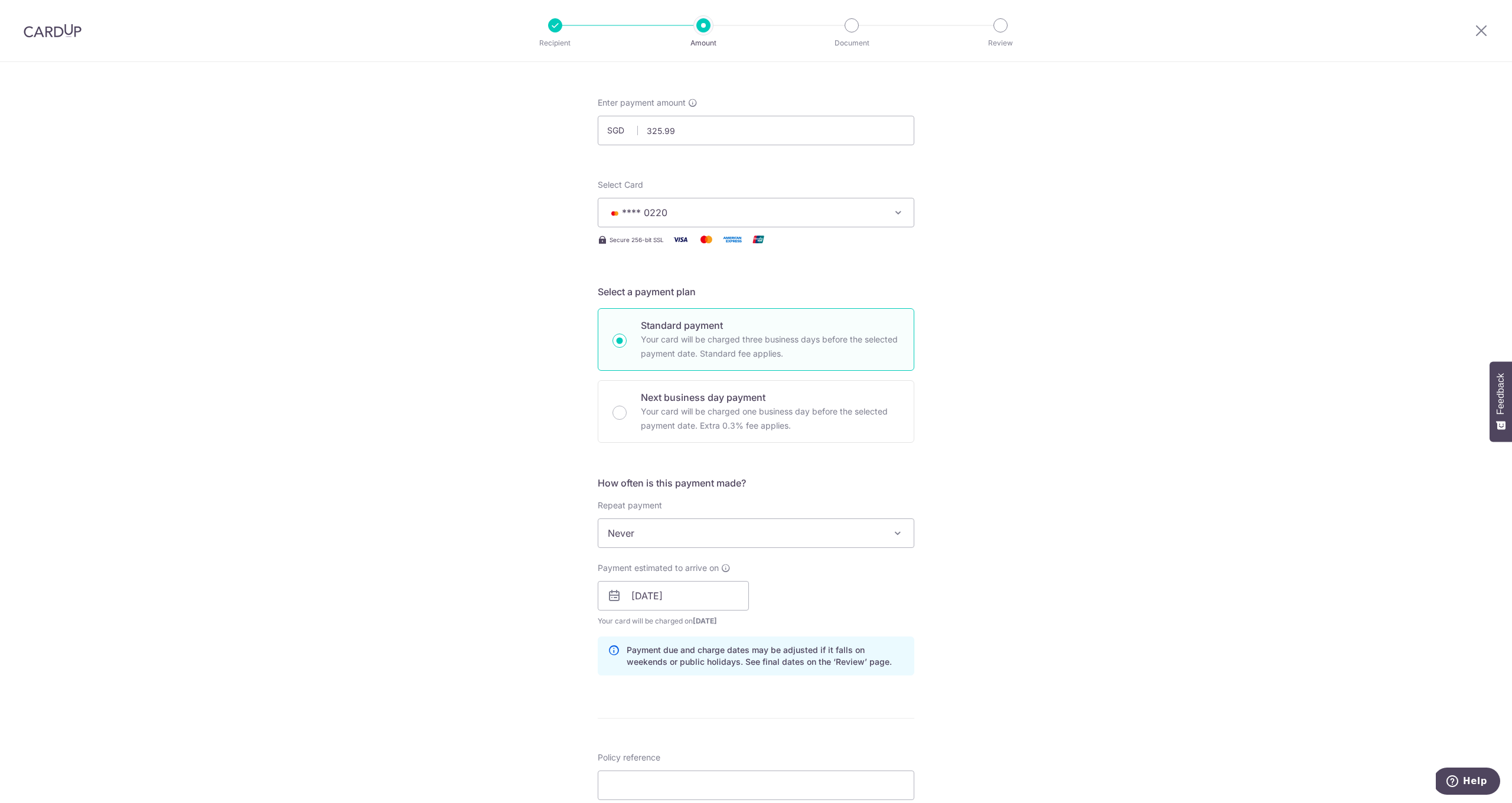
click at [965, 588] on div "Tell us more about your payment Enter payment amount SGD 325.99 325.99 Select C…" at bounding box center [756, 577] width 1512 height 1117
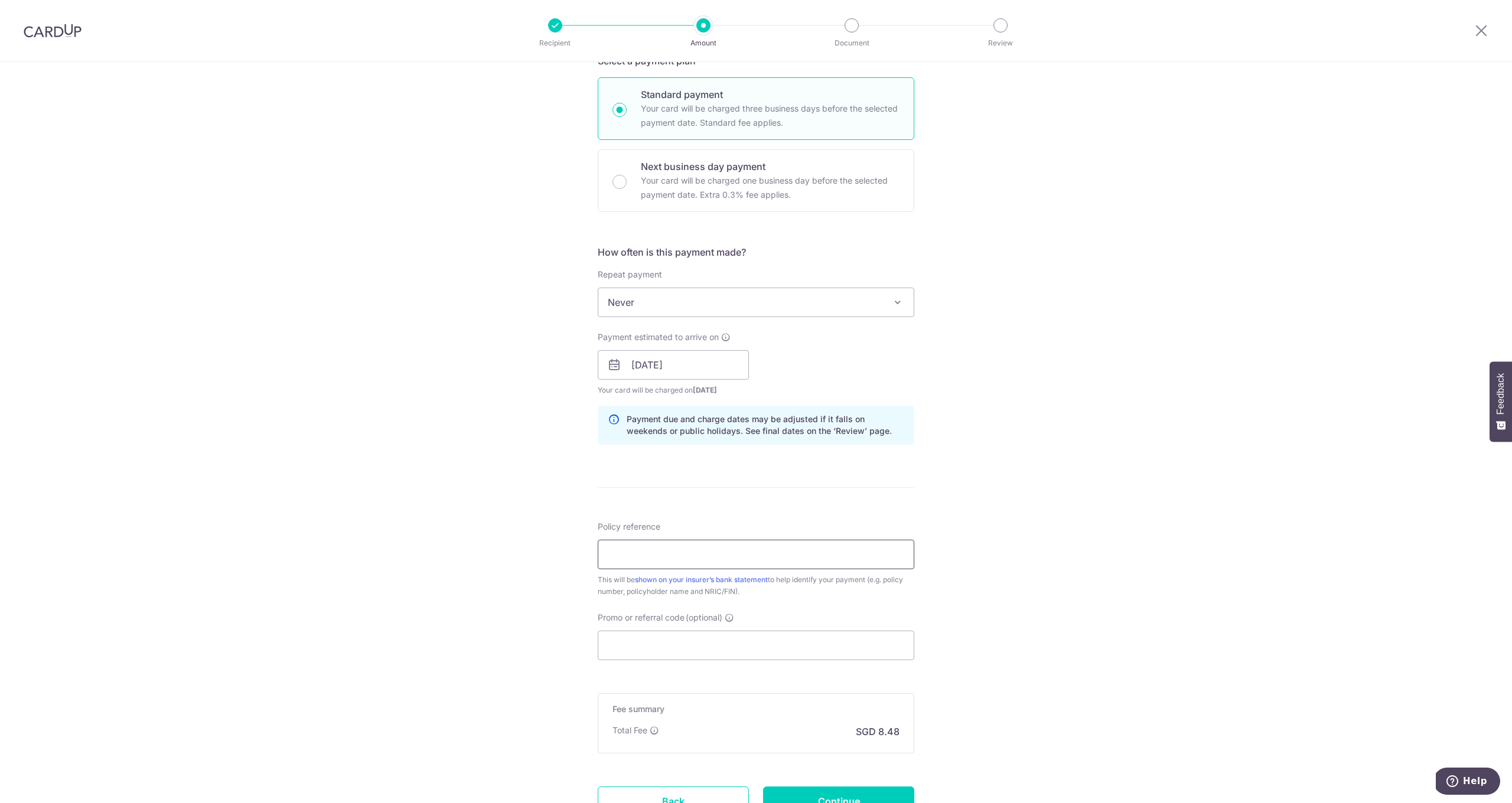
click at [690, 556] on input "Policy reference" at bounding box center [756, 554] width 317 height 29
type input "0241427862"
click at [1123, 638] on div "Tell us more about your payment Enter payment amount SGD 325.99 325.99 Select C…" at bounding box center [756, 347] width 1512 height 1117
click at [712, 637] on input "Promo or referral code (optional)" at bounding box center [756, 645] width 317 height 29
paste input "OFF225"
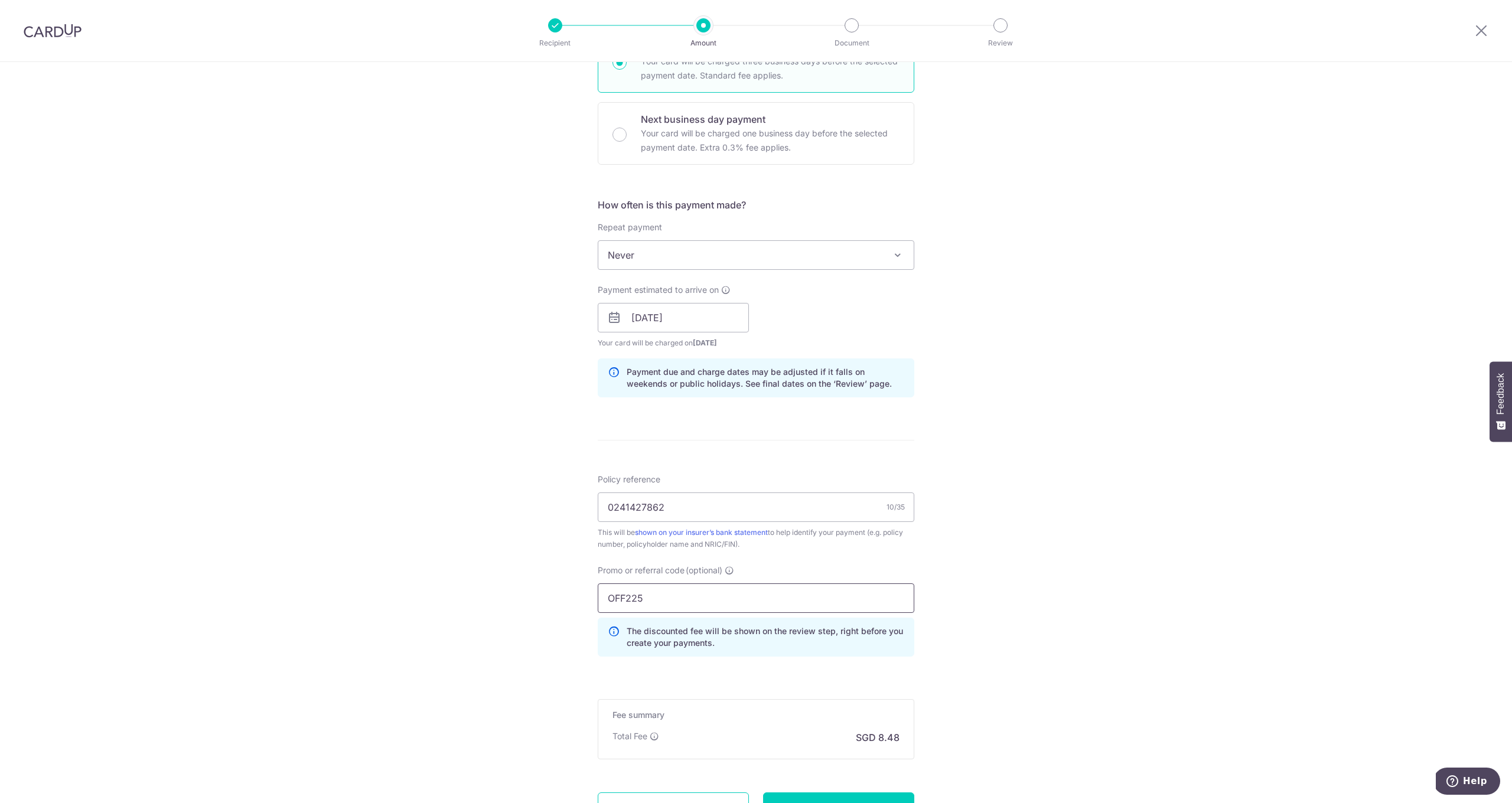
scroll to position [429, 0]
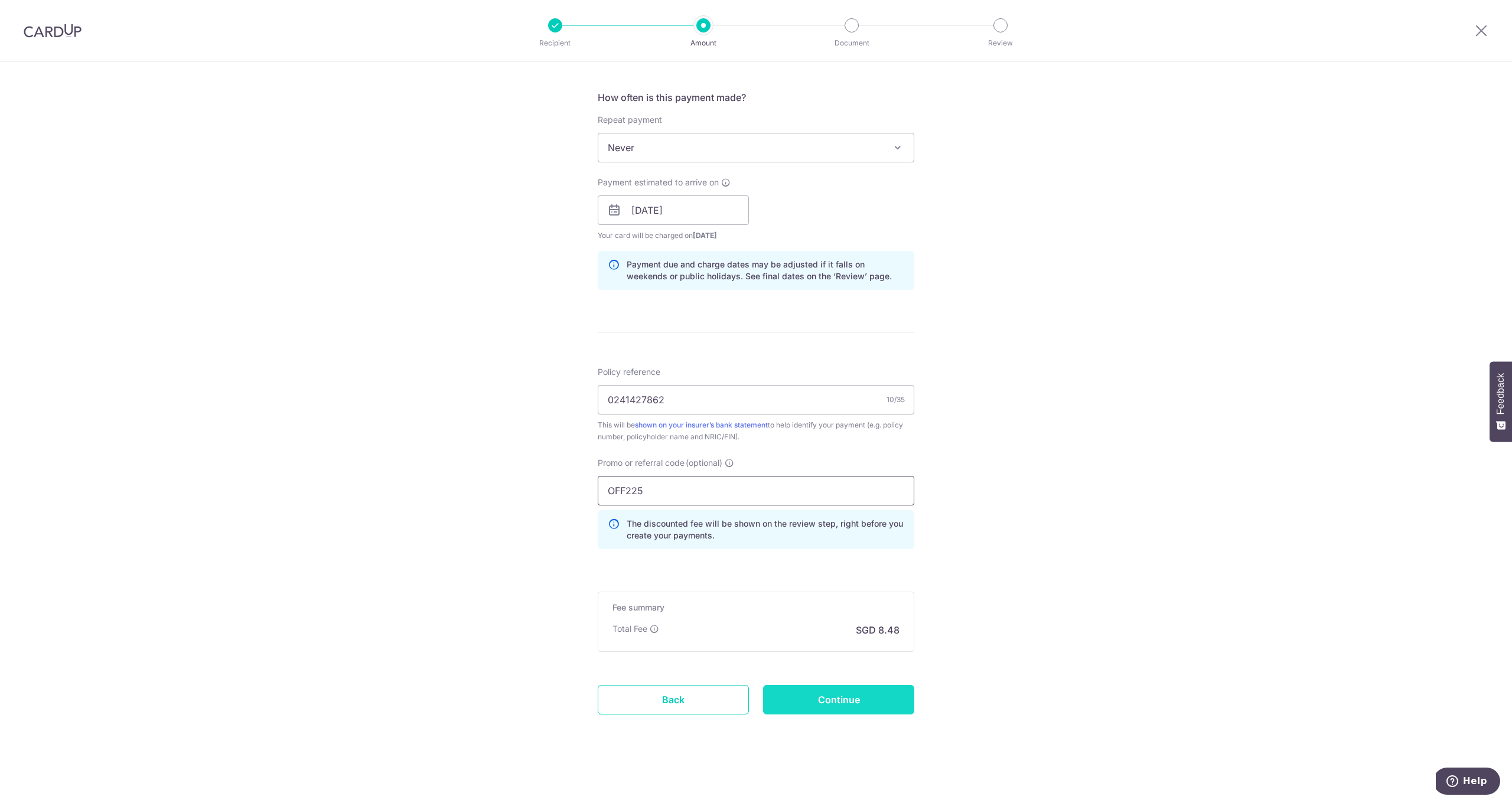
type input "OFF225"
click at [892, 706] on input "Continue" at bounding box center [839, 699] width 151 height 29
type input "Create Schedule"
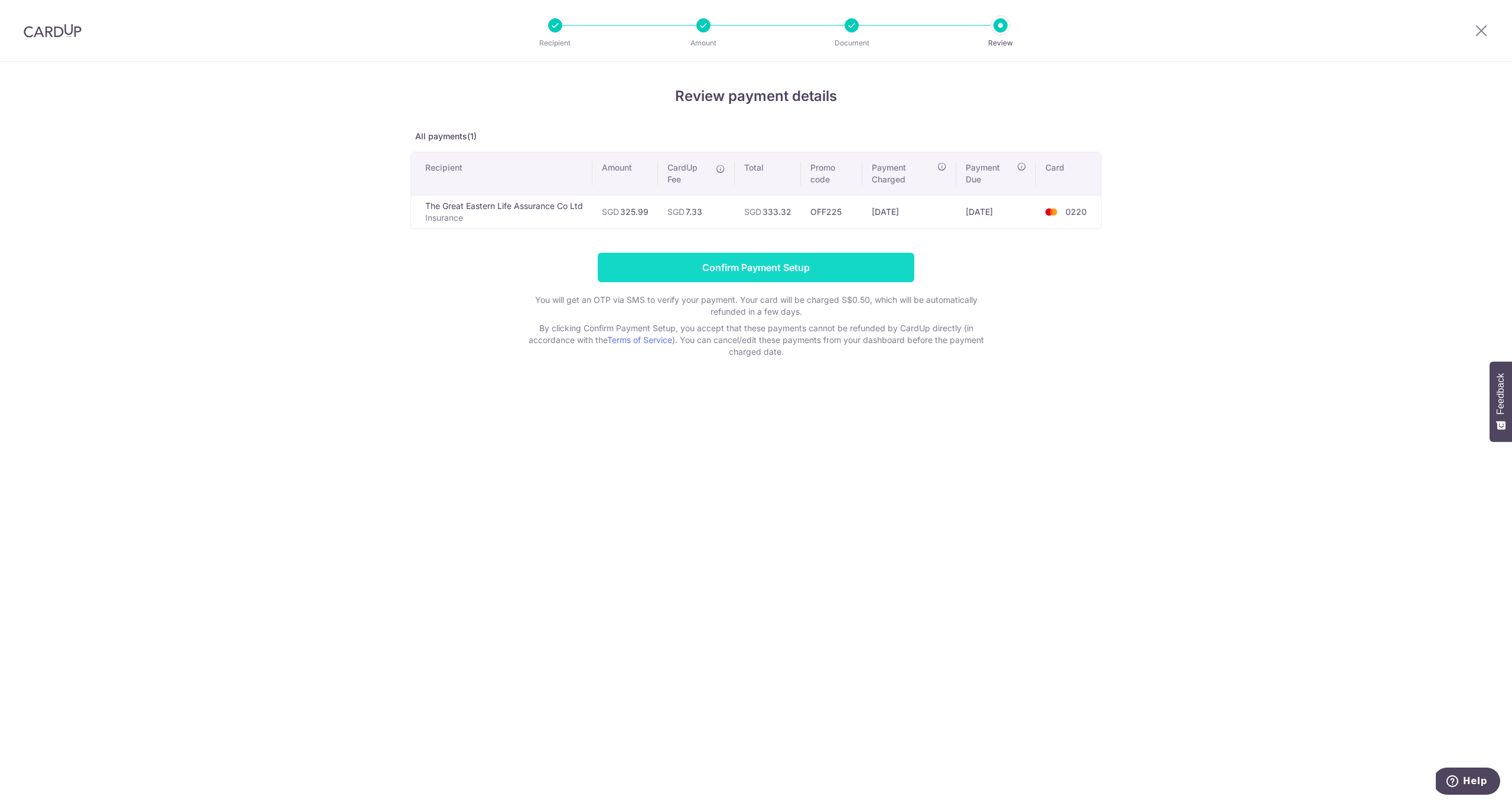
click at [734, 265] on input "Confirm Payment Setup" at bounding box center [756, 267] width 317 height 29
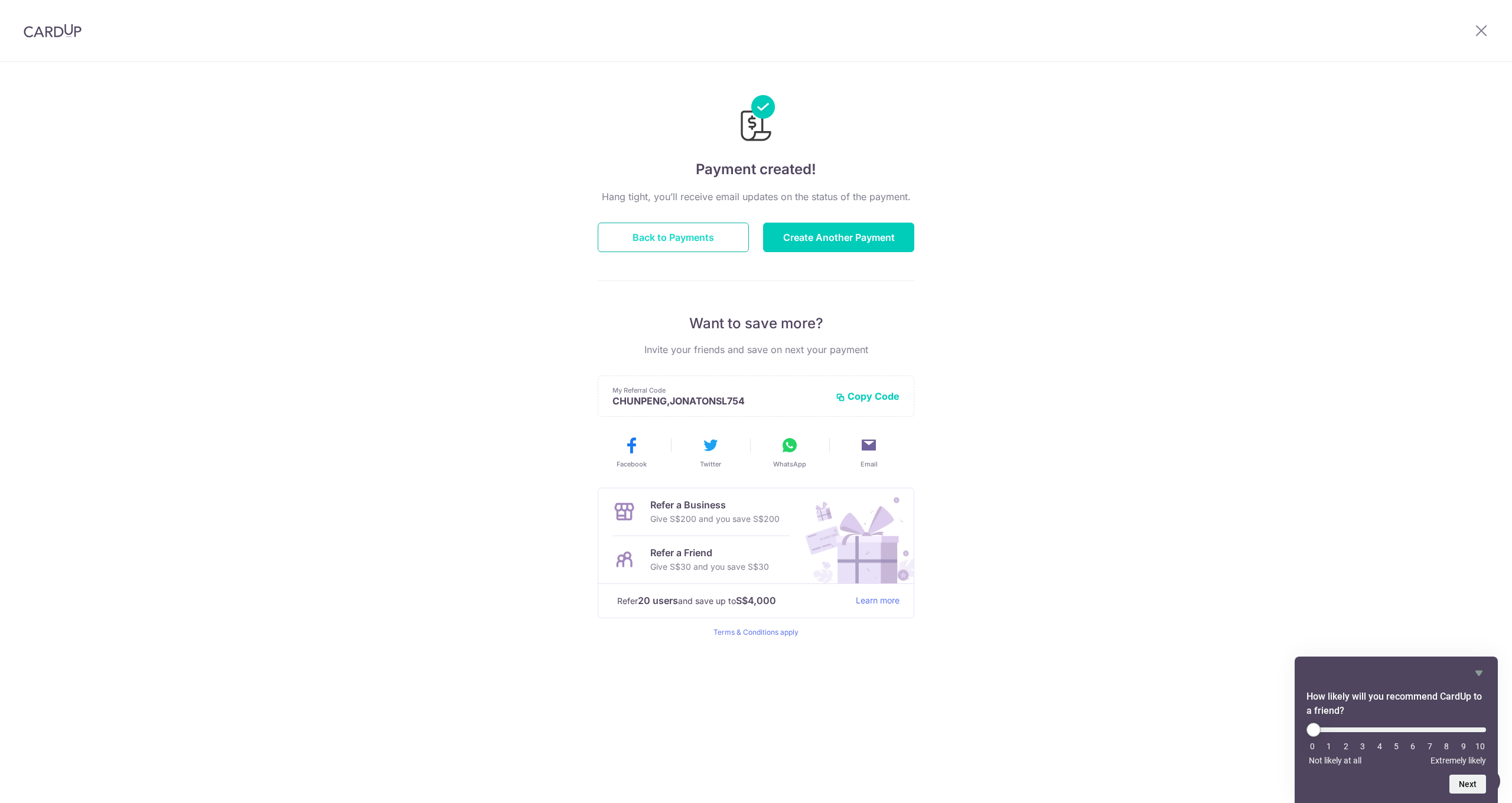
click at [694, 234] on button "Back to Payments" at bounding box center [673, 237] width 151 height 29
